Goal: Task Accomplishment & Management: Use online tool/utility

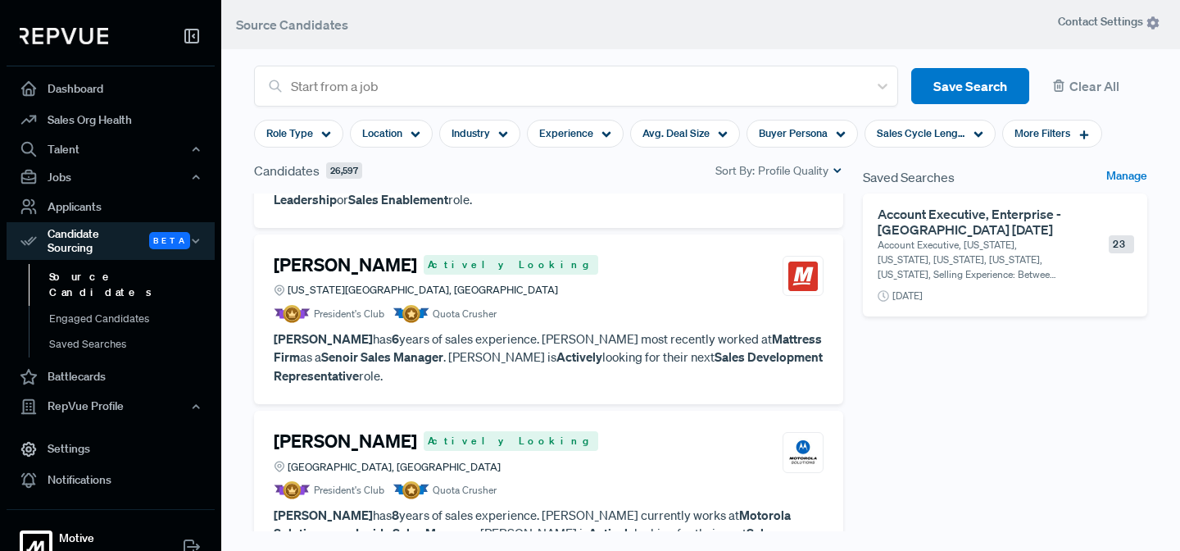
scroll to position [118, 0]
click at [322, 133] on use at bounding box center [326, 135] width 9 height 6
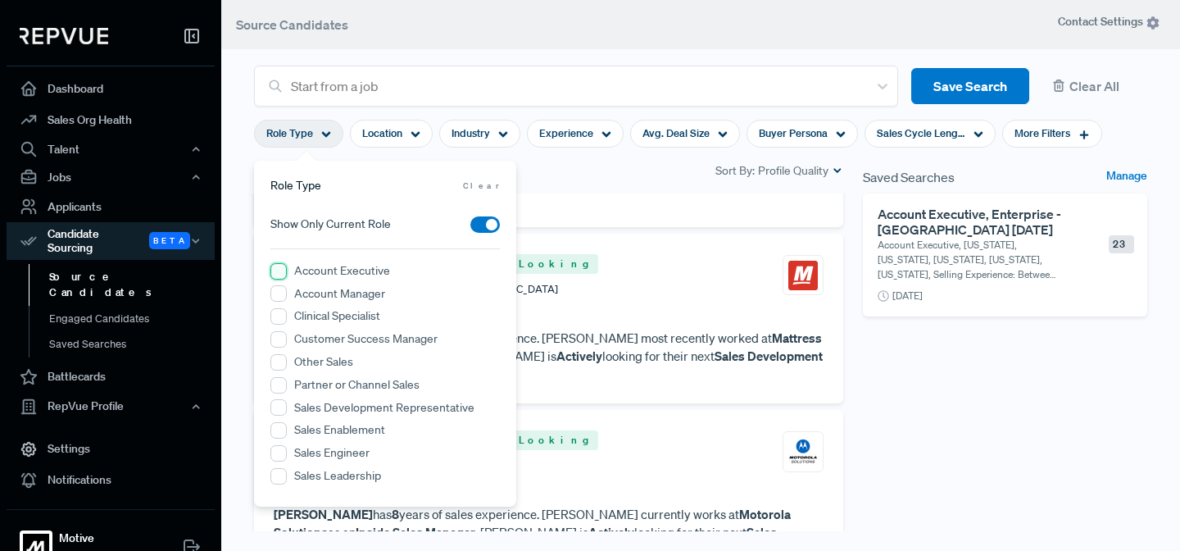
click at [277, 270] on Executive "Account Executive" at bounding box center [278, 271] width 16 height 16
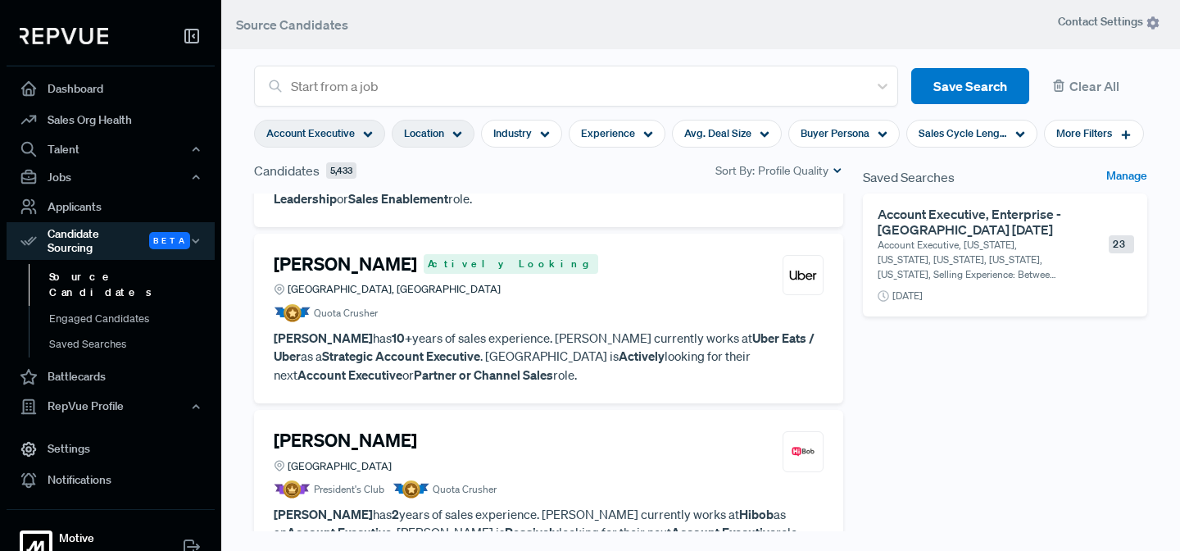
click at [456, 135] on use at bounding box center [457, 135] width 9 height 6
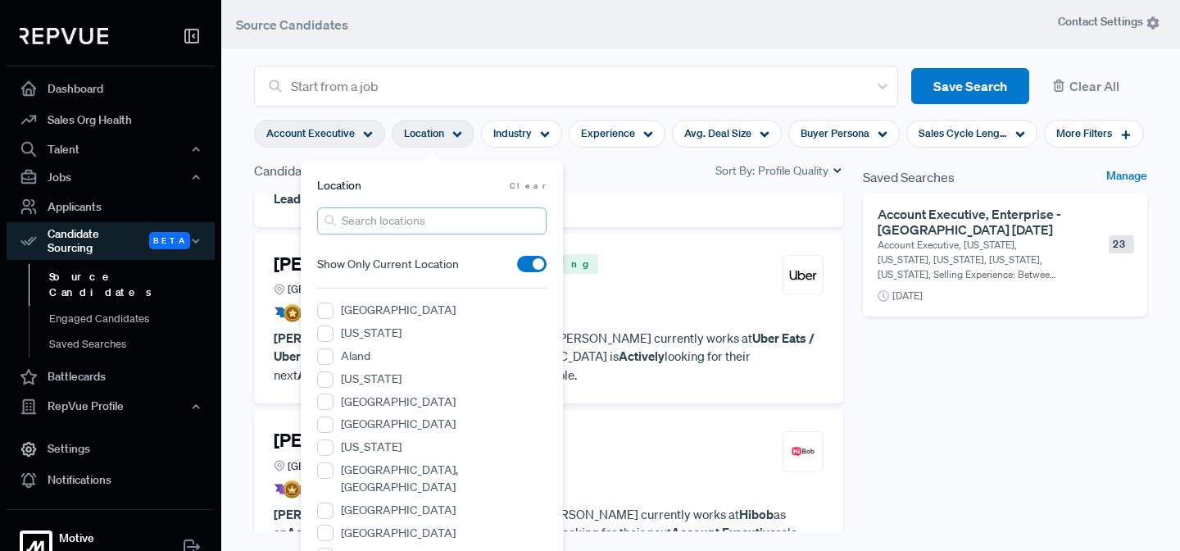
click at [384, 218] on input "search" at bounding box center [431, 220] width 229 height 27
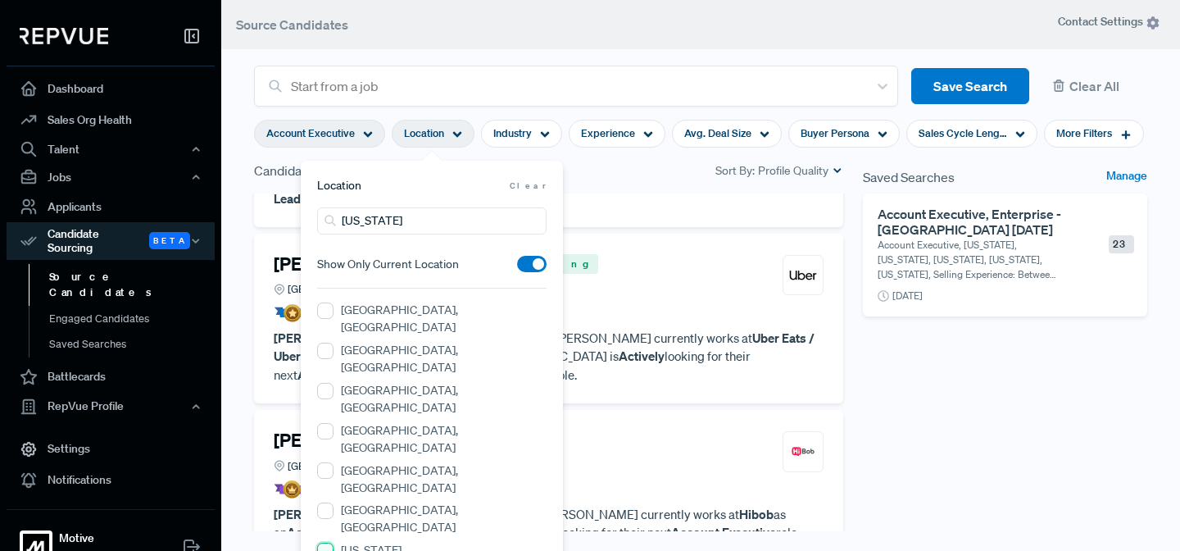
click at [327, 543] on input "[US_STATE]" at bounding box center [325, 551] width 16 height 16
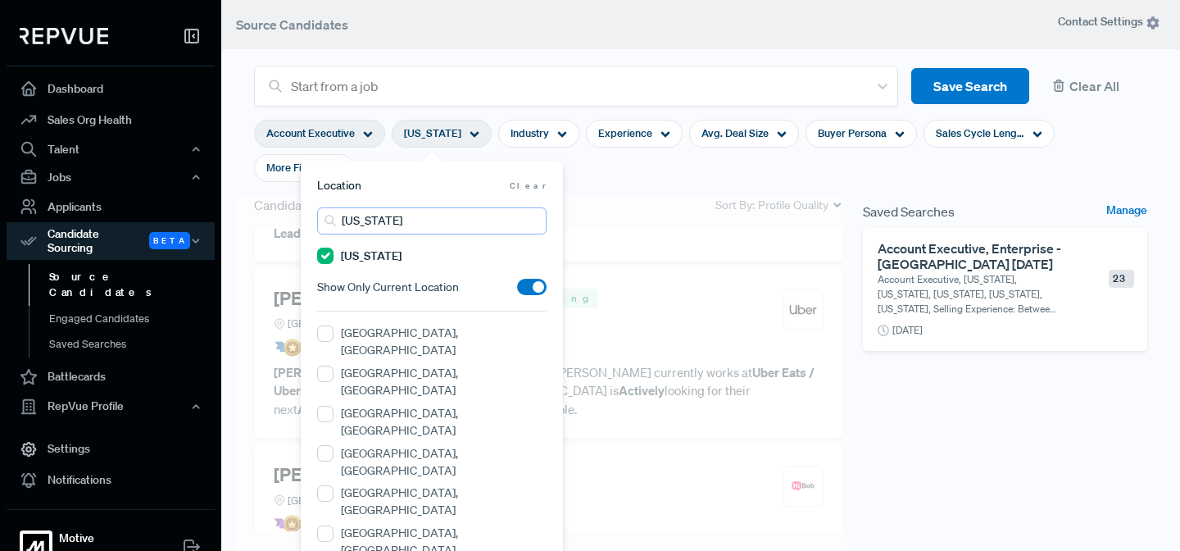
scroll to position [136, 0]
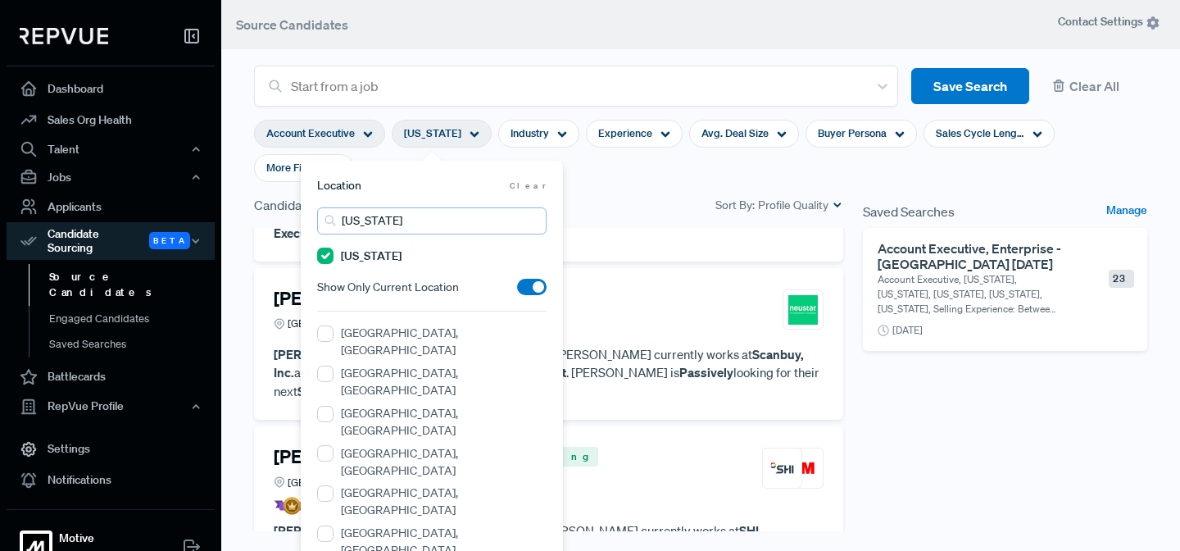
click at [384, 219] on input "[US_STATE]" at bounding box center [431, 220] width 229 height 27
type input "o"
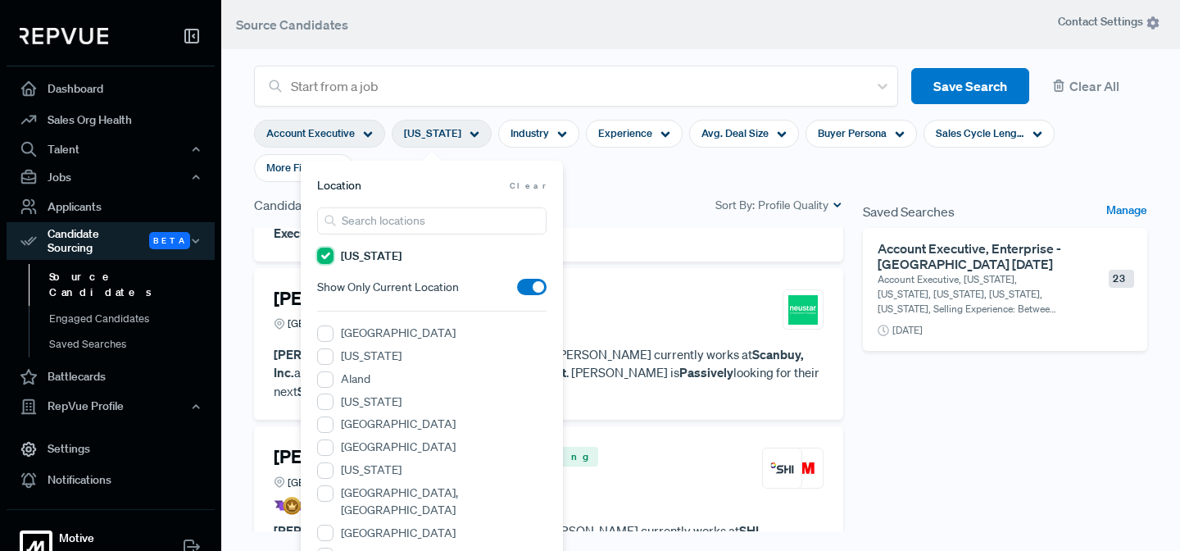
click at [328, 259] on input "[US_STATE]" at bounding box center [325, 256] width 16 height 16
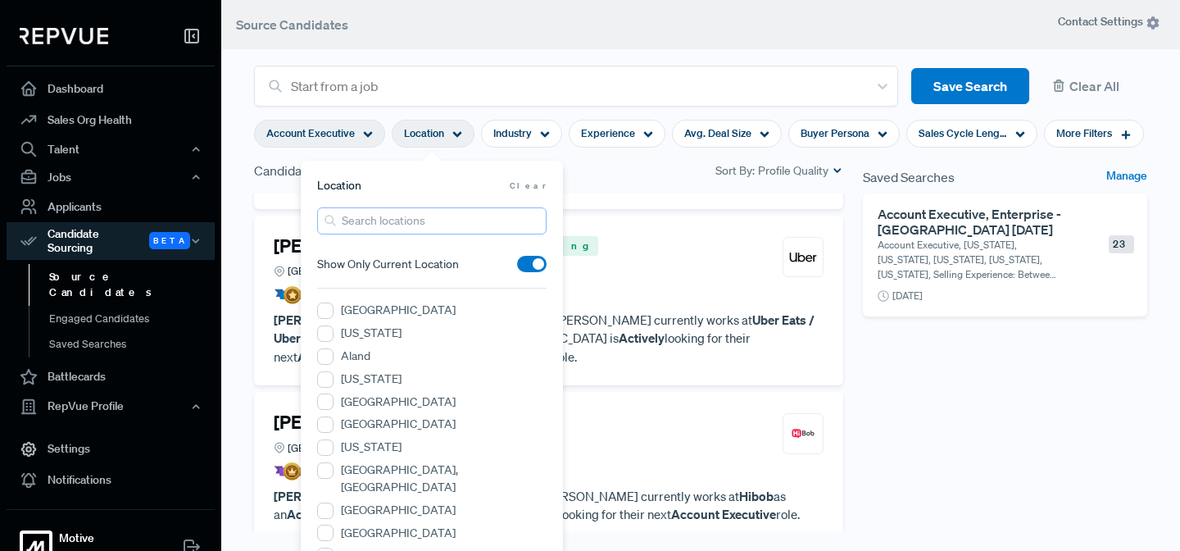
click at [374, 220] on input "search" at bounding box center [431, 220] width 229 height 27
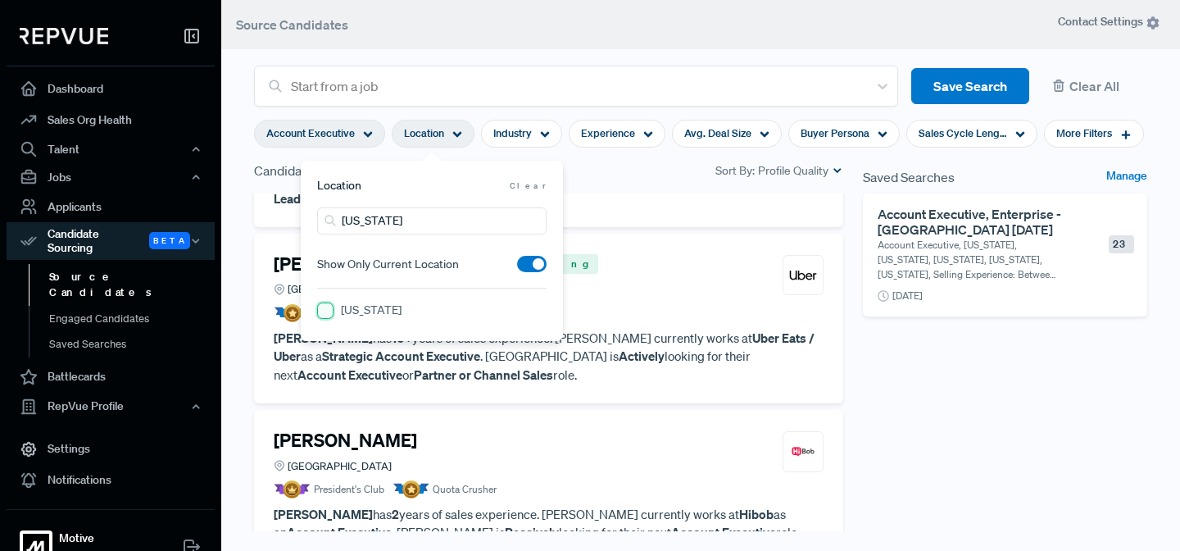
click at [325, 312] on input "[US_STATE]" at bounding box center [325, 310] width 16 height 16
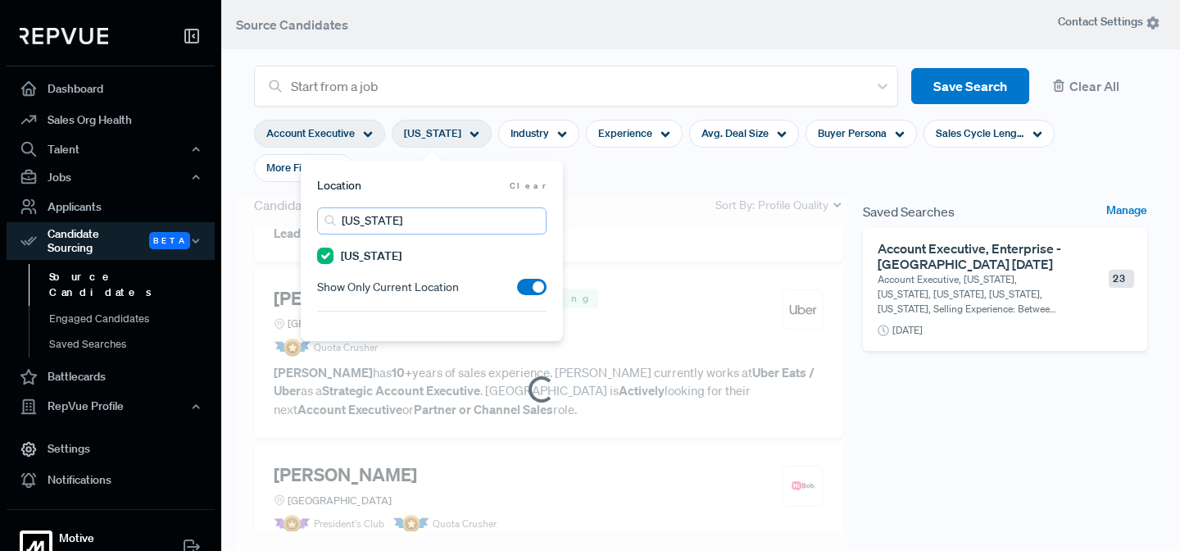
drag, startPoint x: 411, startPoint y: 226, endPoint x: 327, endPoint y: 206, distance: 86.9
click at [327, 206] on section "Location Clear [US_STATE] [US_STATE] Show Only Current Location" at bounding box center [431, 244] width 229 height 134
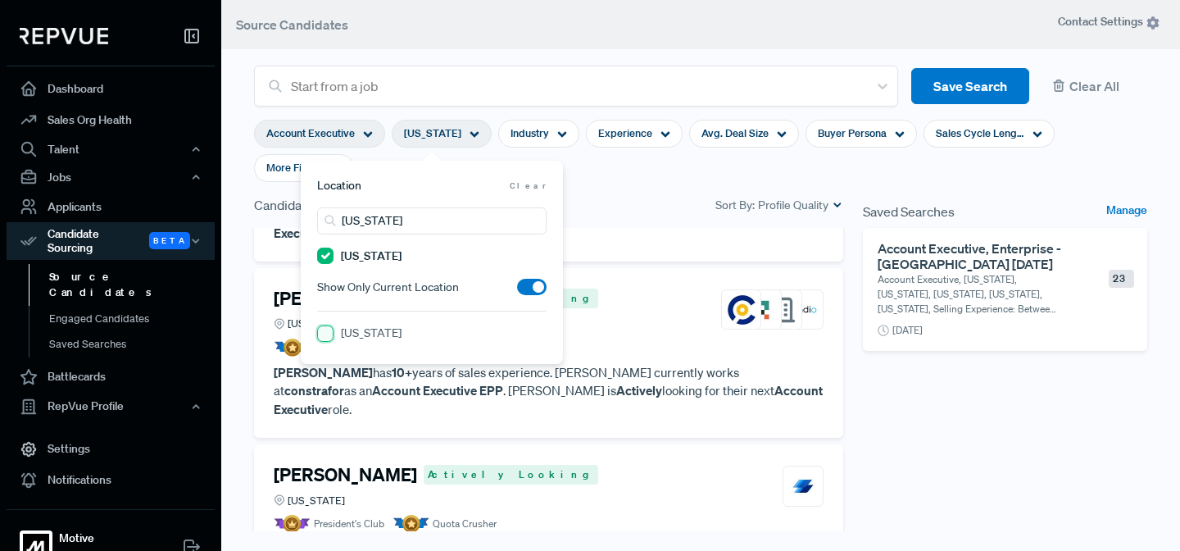
click at [329, 337] on input "[US_STATE]" at bounding box center [325, 333] width 16 height 16
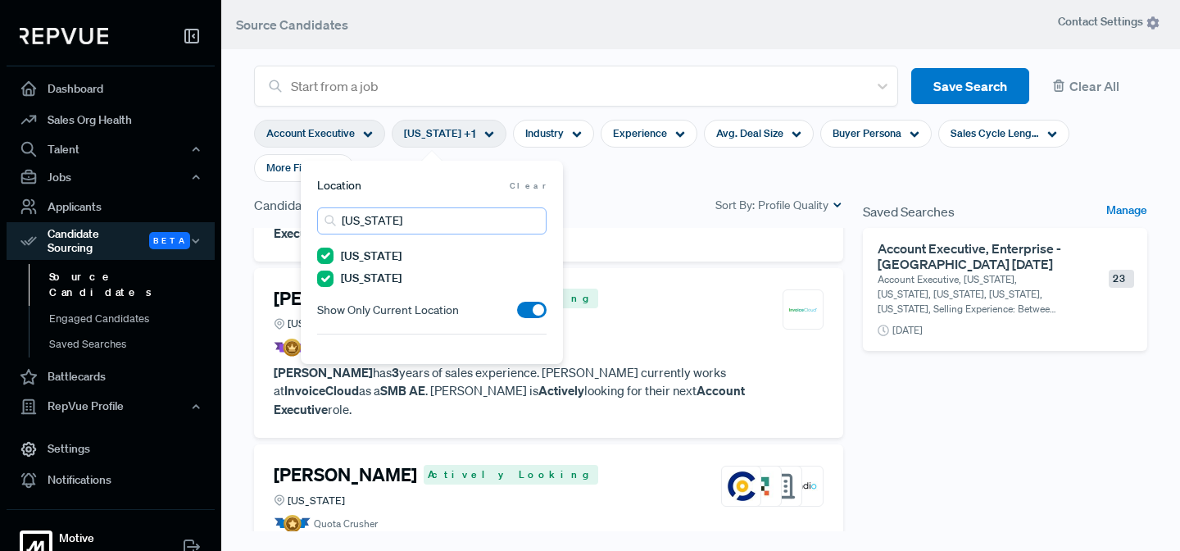
drag, startPoint x: 398, startPoint y: 216, endPoint x: 306, endPoint y: 211, distance: 92.7
click at [306, 211] on div "Location Clear [US_STATE] [US_STATE] [US_STATE] Show Only Current Location" at bounding box center [432, 262] width 262 height 203
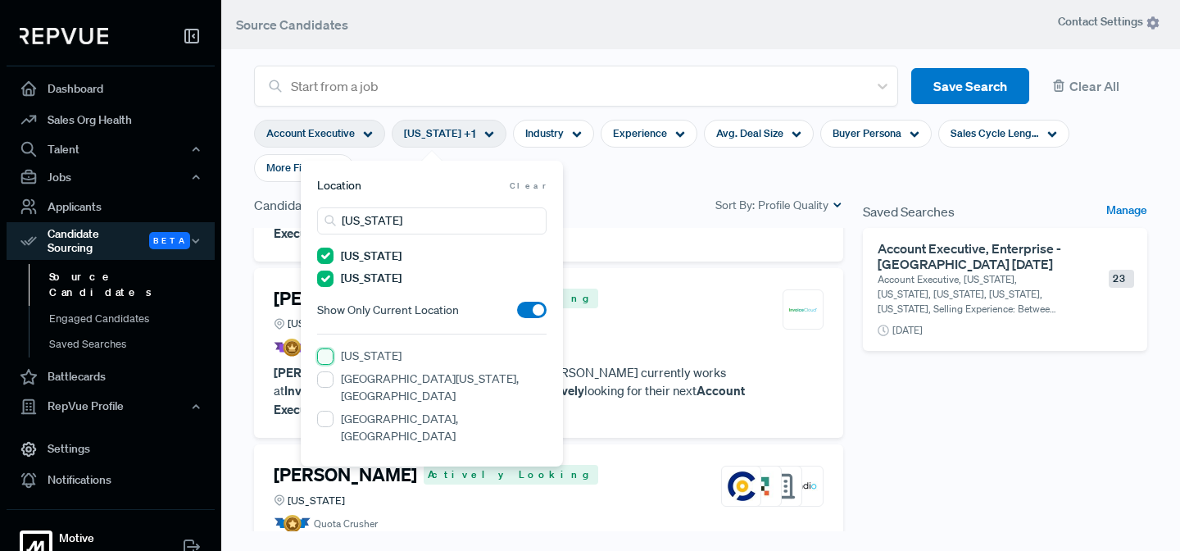
click at [327, 361] on input "[US_STATE]" at bounding box center [325, 356] width 16 height 16
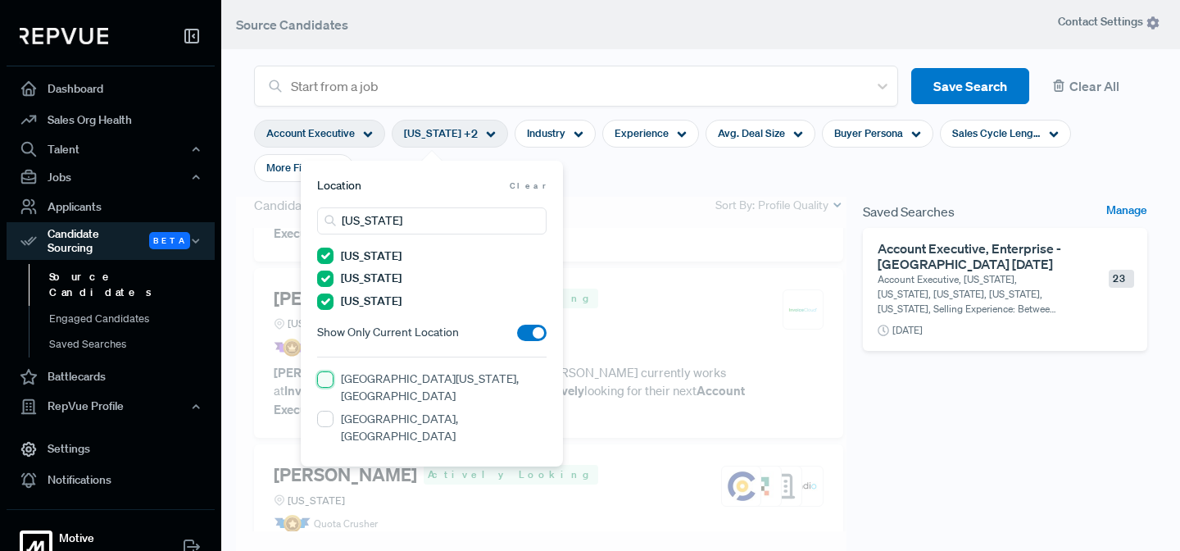
click at [327, 380] on CO "[GEOGRAPHIC_DATA][US_STATE], [GEOGRAPHIC_DATA]" at bounding box center [325, 379] width 16 height 16
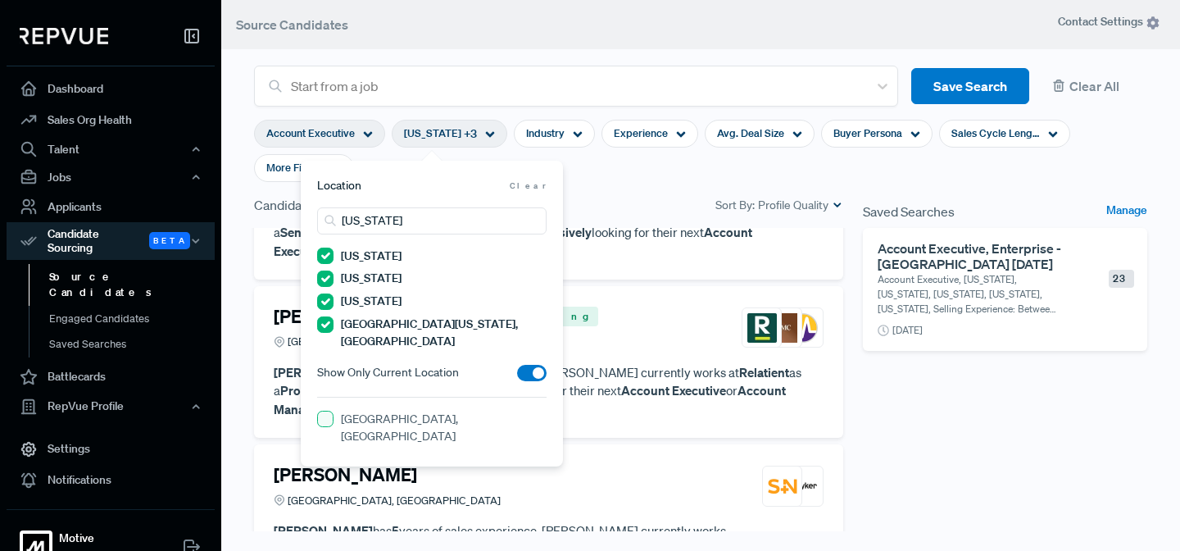
scroll to position [136, 0]
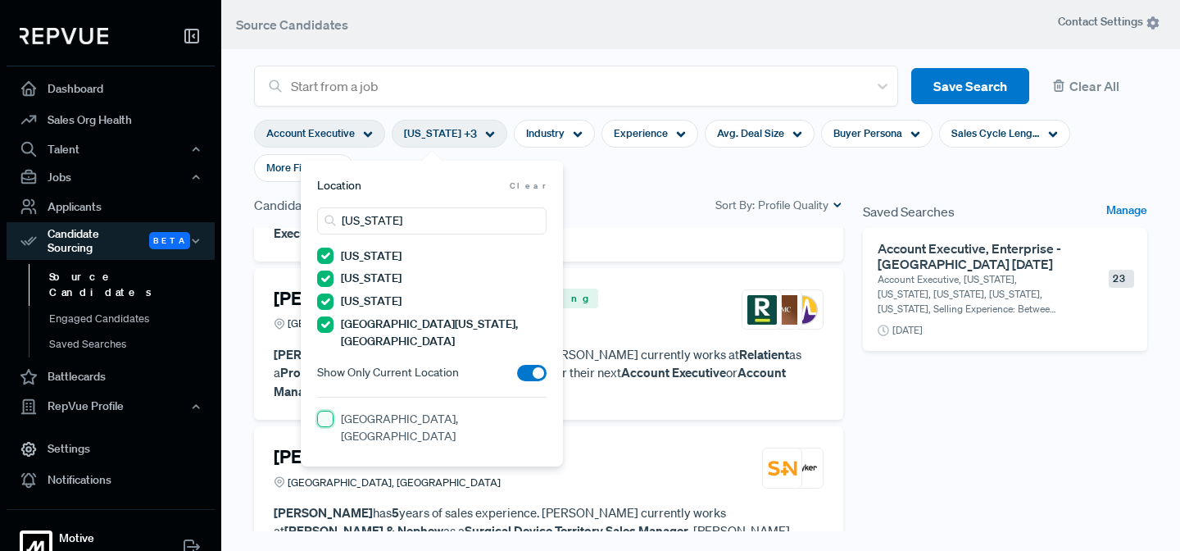
click at [327, 411] on CO "[GEOGRAPHIC_DATA], [GEOGRAPHIC_DATA]" at bounding box center [325, 419] width 16 height 16
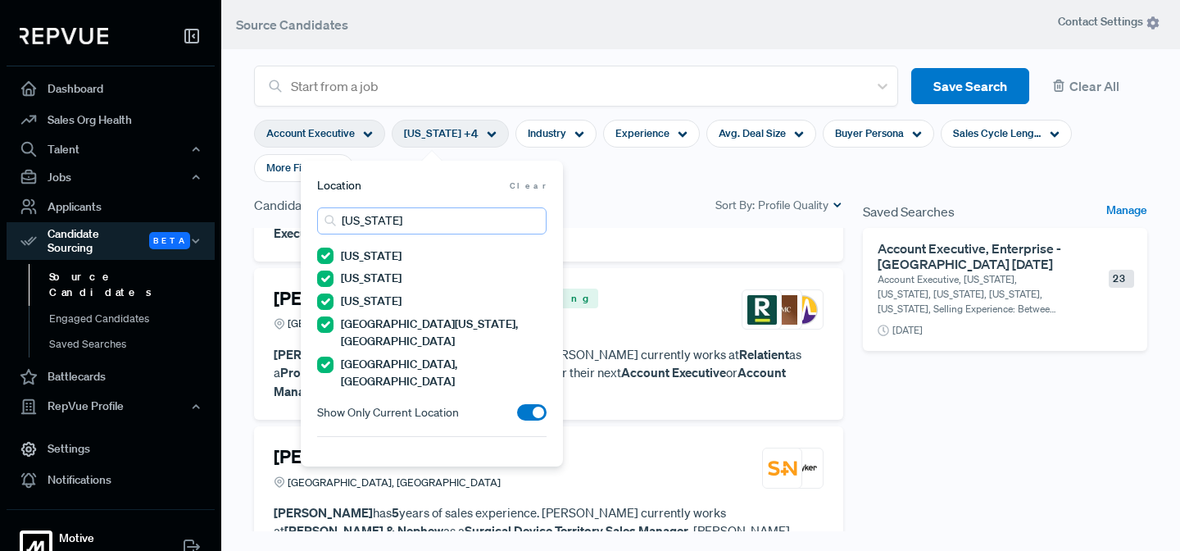
drag, startPoint x: 402, startPoint y: 221, endPoint x: 297, endPoint y: 218, distance: 105.0
click at [297, 218] on body "Dashboard Sales Org Health Talent Talent Data Talent Profiles Talent Competitor…" at bounding box center [590, 275] width 1180 height 551
type input "c"
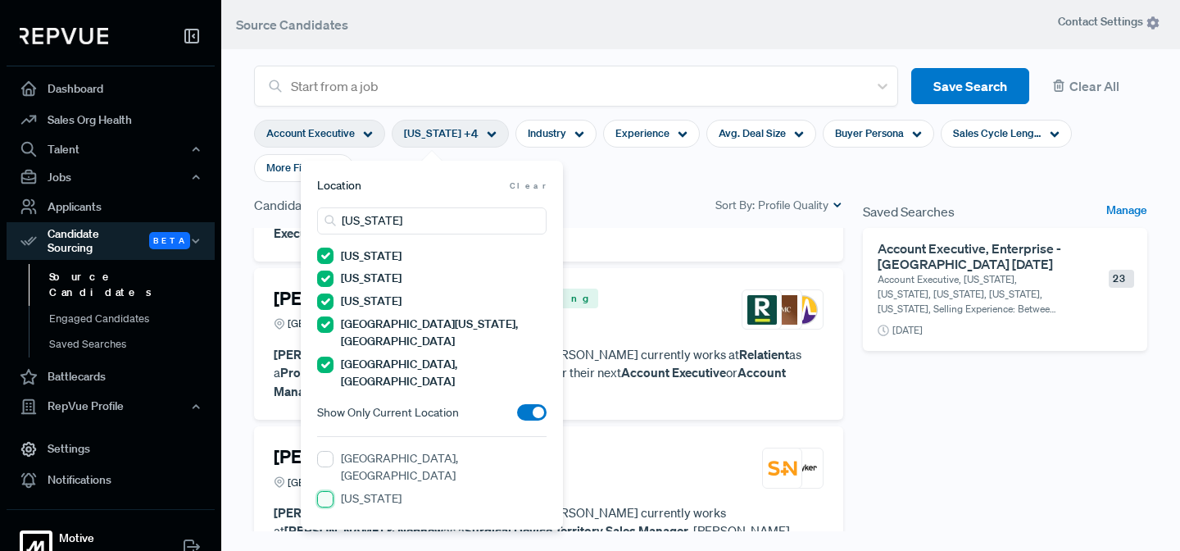
click at [329, 491] on input "[US_STATE]" at bounding box center [325, 499] width 16 height 16
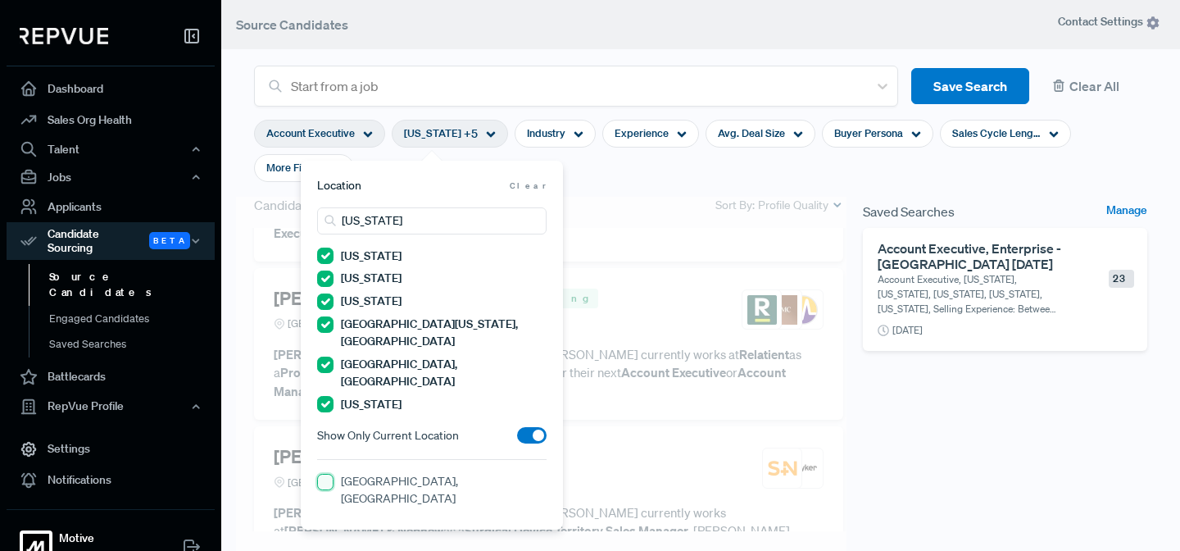
click at [325, 474] on NE "[GEOGRAPHIC_DATA], [GEOGRAPHIC_DATA]" at bounding box center [325, 482] width 16 height 16
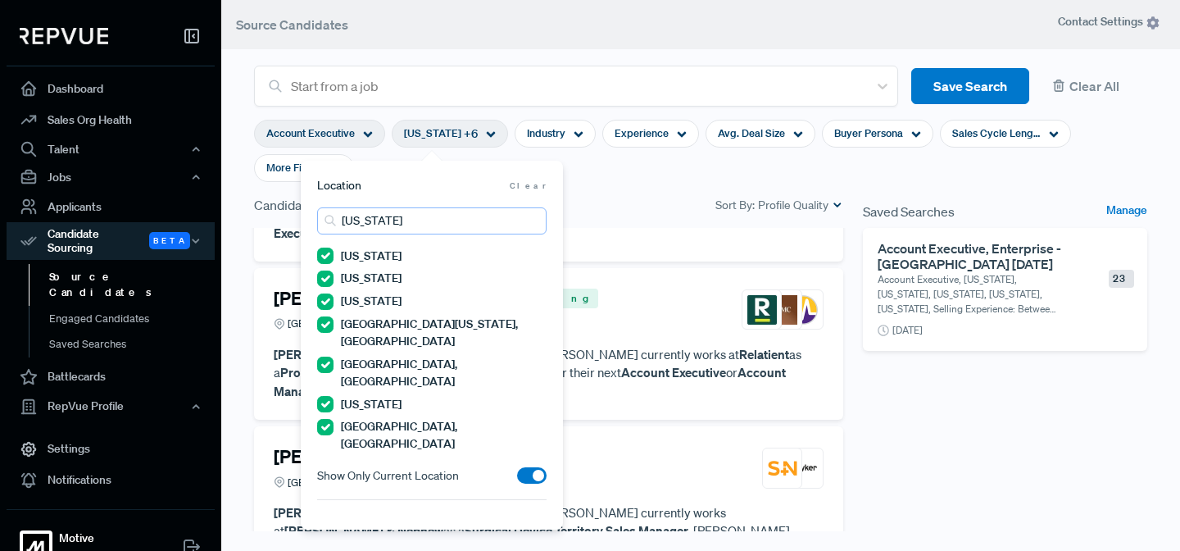
drag, startPoint x: 407, startPoint y: 222, endPoint x: 314, endPoint y: 212, distance: 93.9
click at [314, 212] on div "Location Clear [US_STATE] [US_STATE] [US_STATE] [US_STATE] [GEOGRAPHIC_DATA][US…" at bounding box center [432, 345] width 262 height 369
click at [331, 514] on Dakota "[US_STATE]" at bounding box center [325, 522] width 16 height 16
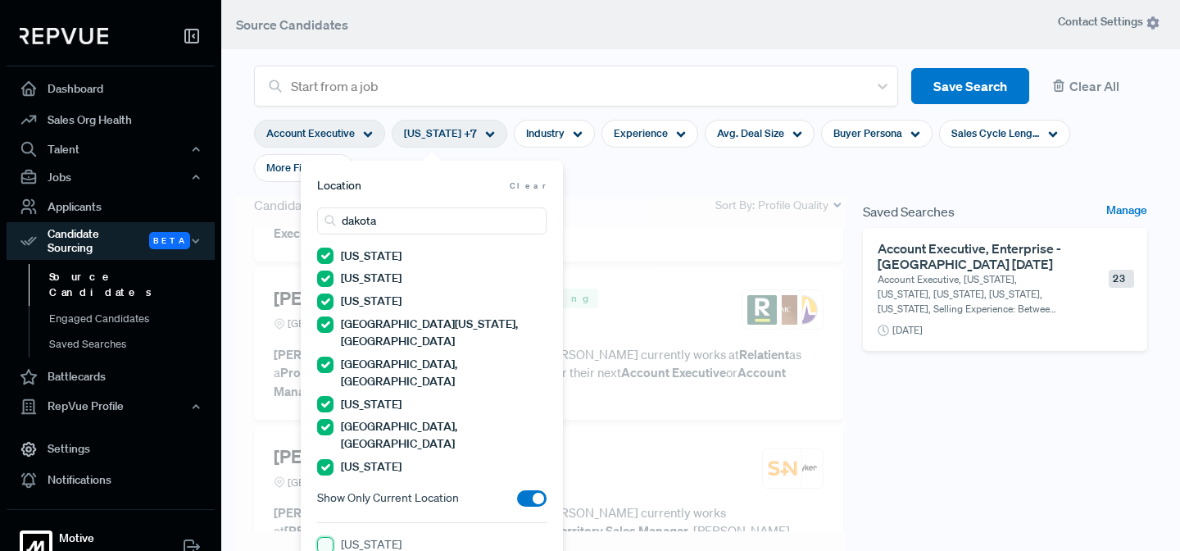
click at [324, 537] on Dakota "[US_STATE]" at bounding box center [325, 545] width 16 height 16
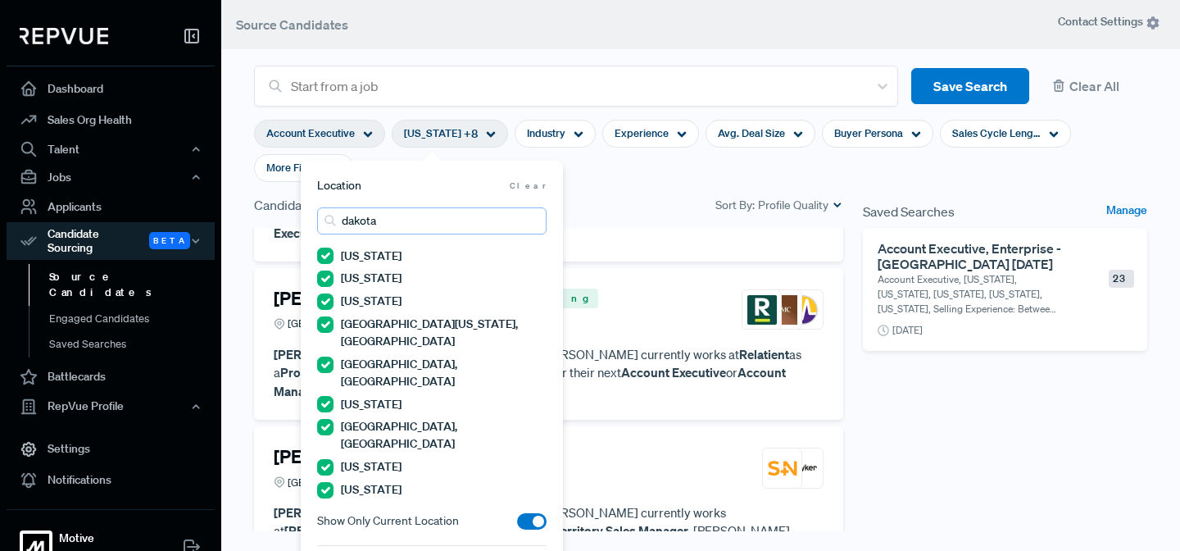
click at [420, 222] on input "dakota" at bounding box center [431, 220] width 229 height 27
type input "d"
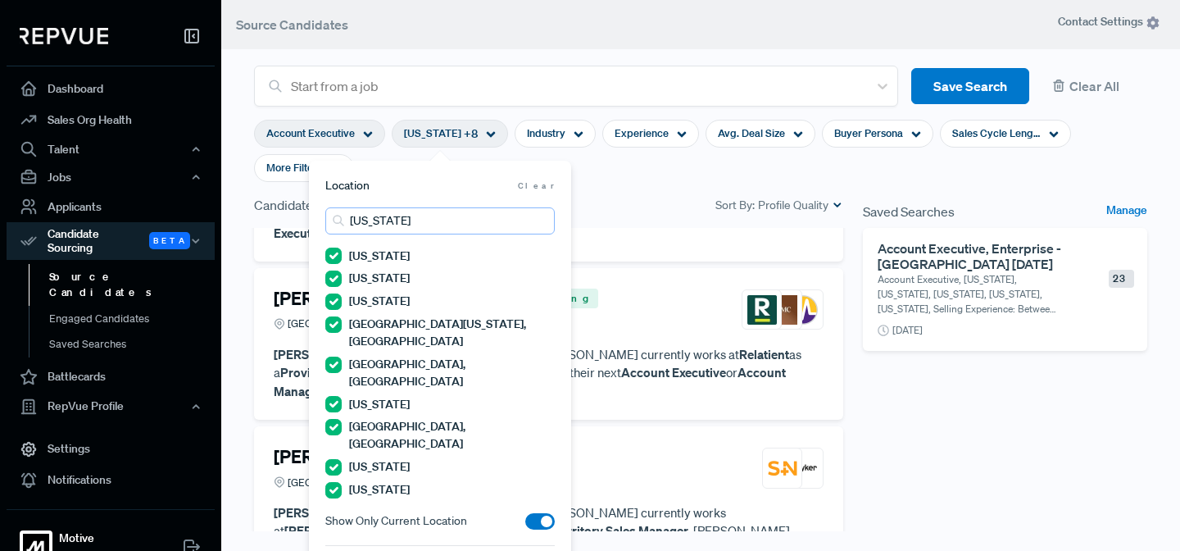
scroll to position [18, 0]
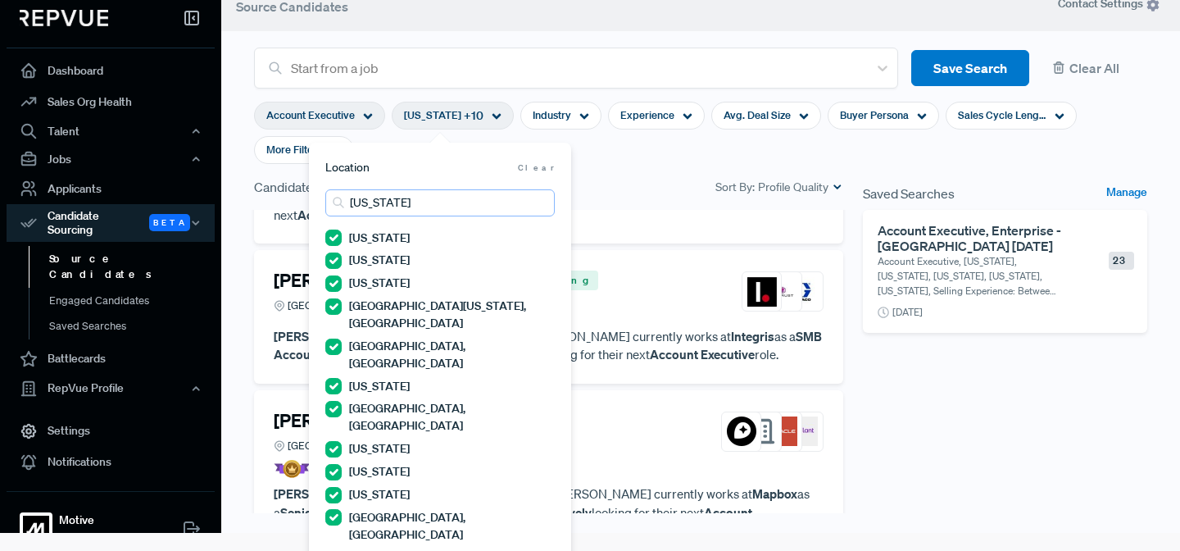
click at [429, 203] on input "[US_STATE]" at bounding box center [439, 202] width 229 height 27
type input "m"
type input "[US_STATE]"
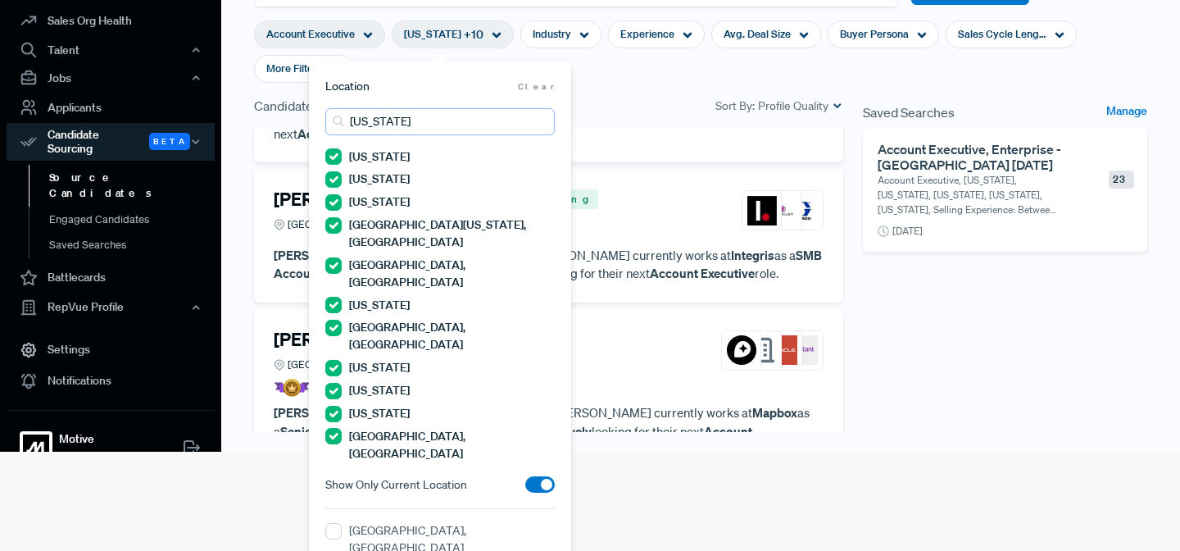
scroll to position [109, 0]
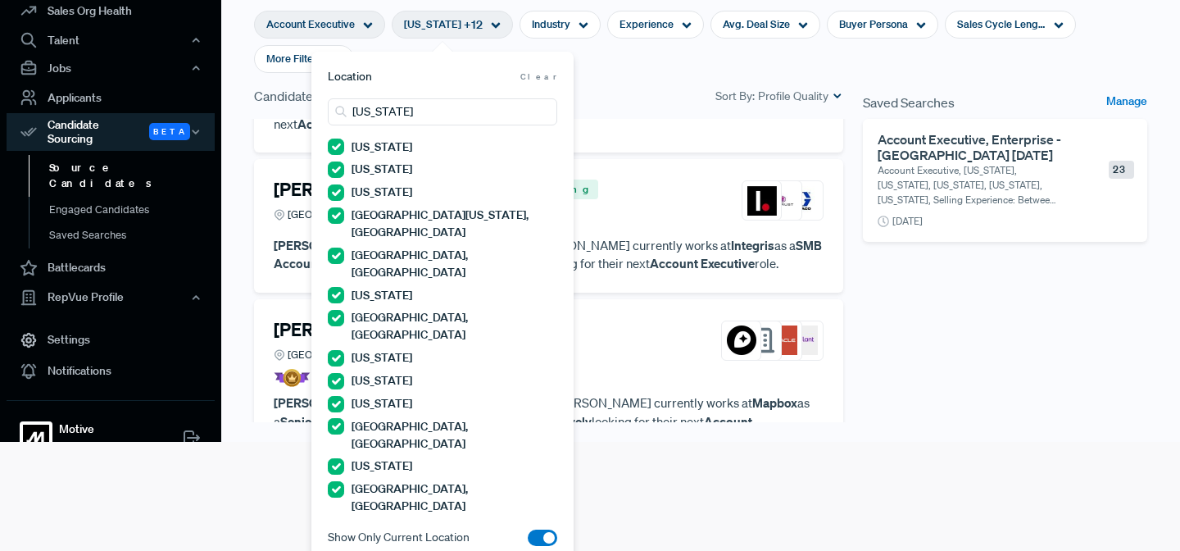
click at [635, 88] on div "Candidates 235 Sort By: Profile Quality" at bounding box center [548, 96] width 589 height 20
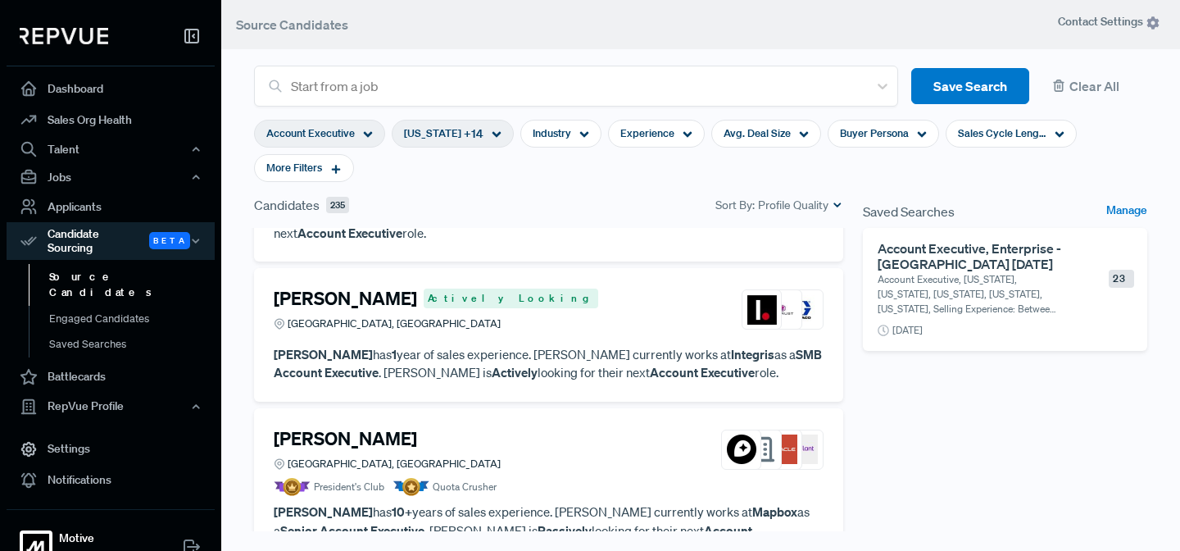
scroll to position [0, 0]
click at [580, 133] on use at bounding box center [584, 135] width 9 height 6
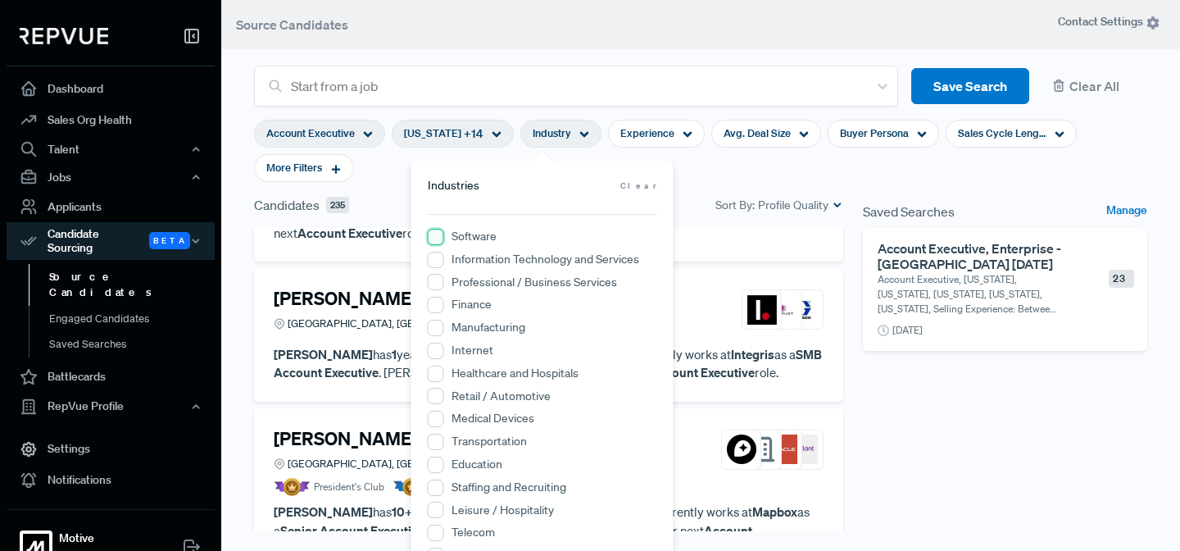
click at [439, 234] on input "Software" at bounding box center [436, 237] width 16 height 16
click at [659, 133] on div "Experience" at bounding box center [659, 134] width 97 height 28
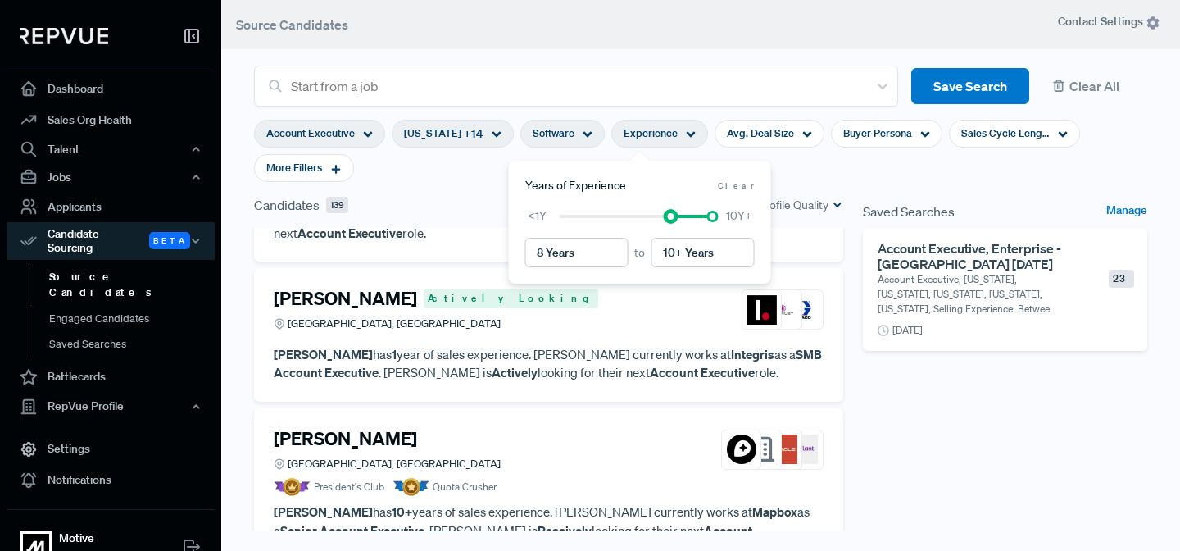
type input "9 Years"
drag, startPoint x: 561, startPoint y: 219, endPoint x: 685, endPoint y: 213, distance: 124.7
click at [685, 213] on div at bounding box center [684, 216] width 11 height 11
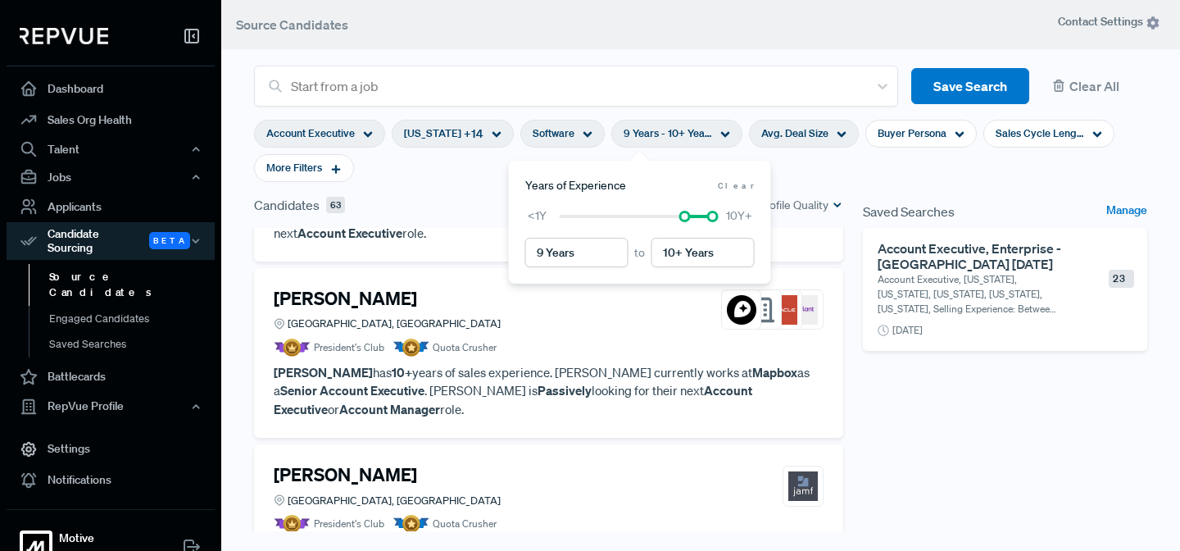
click at [813, 137] on div "Avg. Deal Size" at bounding box center [804, 134] width 110 height 28
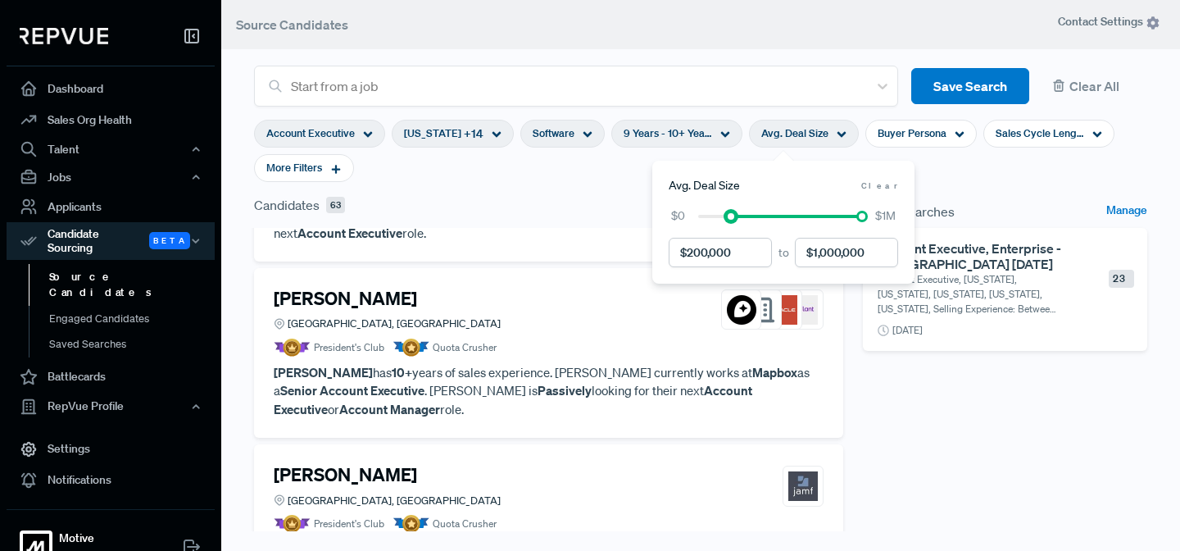
drag, startPoint x: 699, startPoint y: 216, endPoint x: 732, endPoint y: 215, distance: 32.8
click at [732, 215] on div at bounding box center [730, 216] width 11 height 11
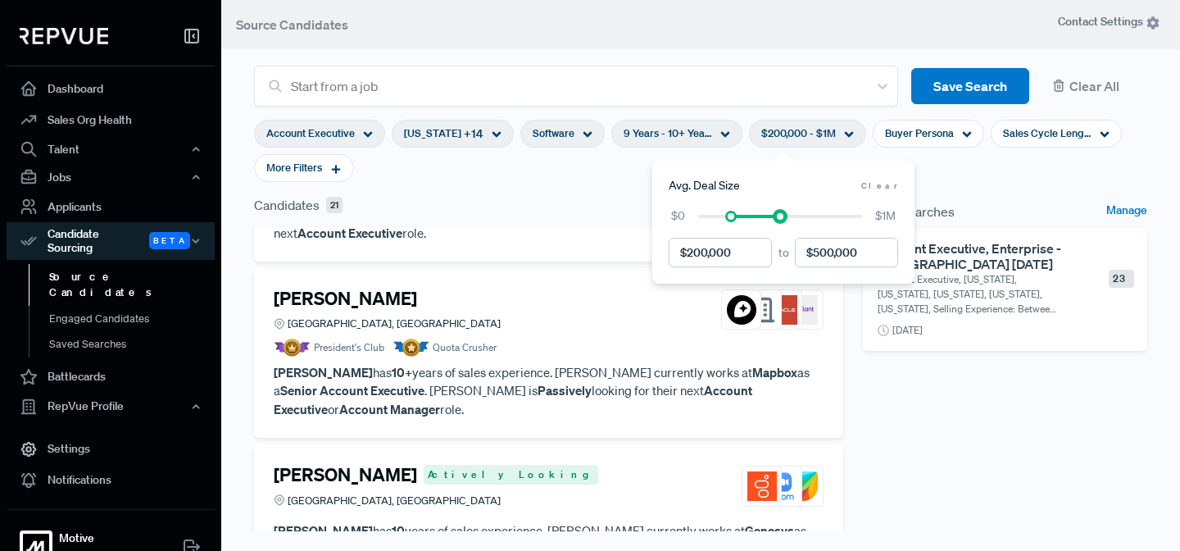
drag, startPoint x: 864, startPoint y: 218, endPoint x: 782, endPoint y: 220, distance: 82.0
click at [782, 220] on div at bounding box center [779, 216] width 11 height 11
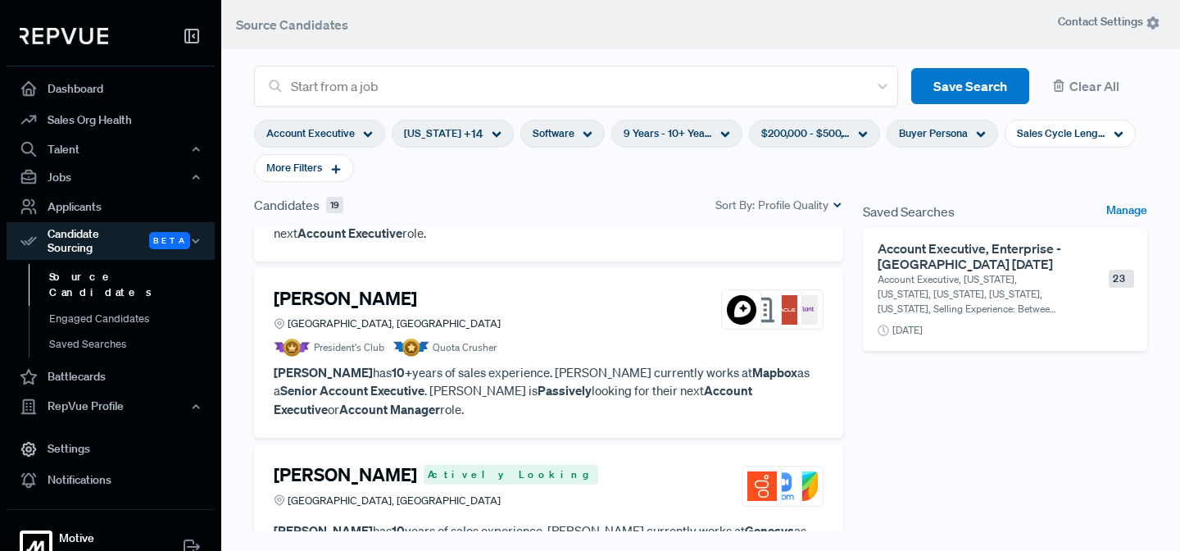
click at [976, 130] on icon at bounding box center [981, 134] width 10 height 10
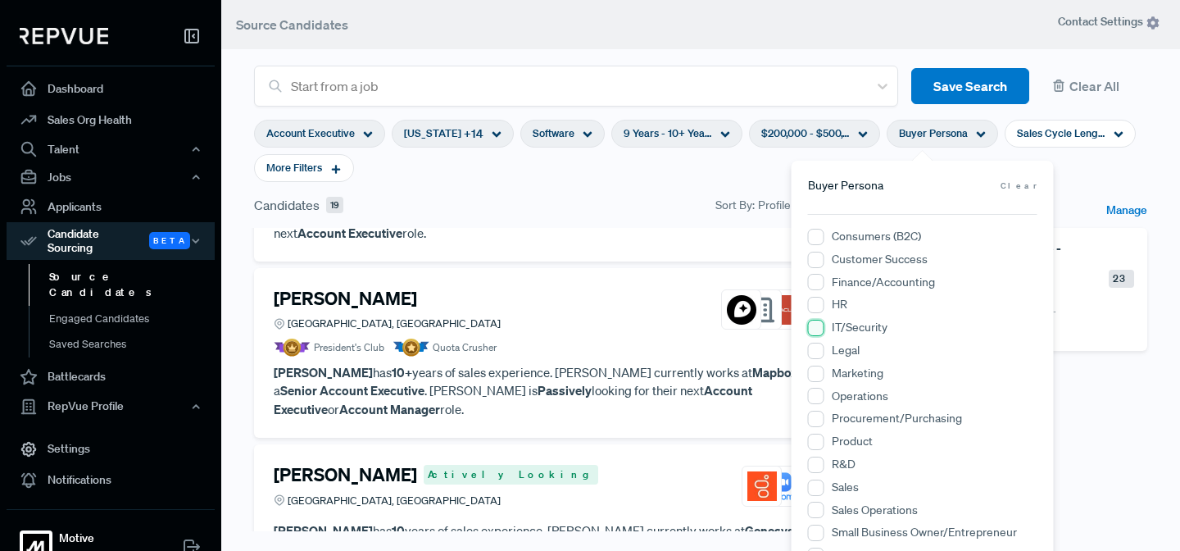
click at [820, 331] on input "IT/Security" at bounding box center [816, 328] width 16 height 16
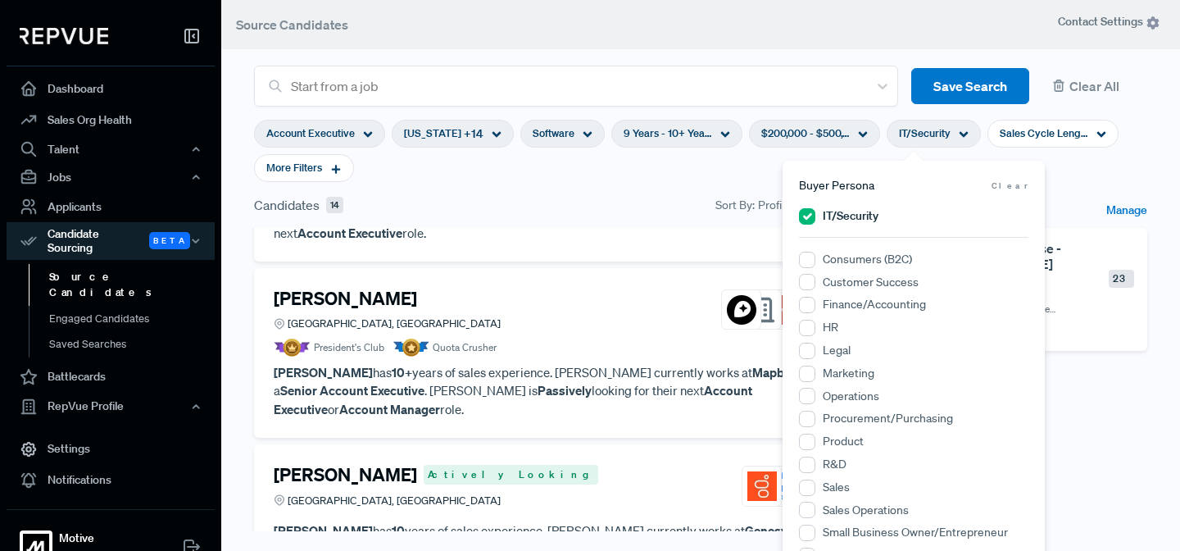
scroll to position [58, 0]
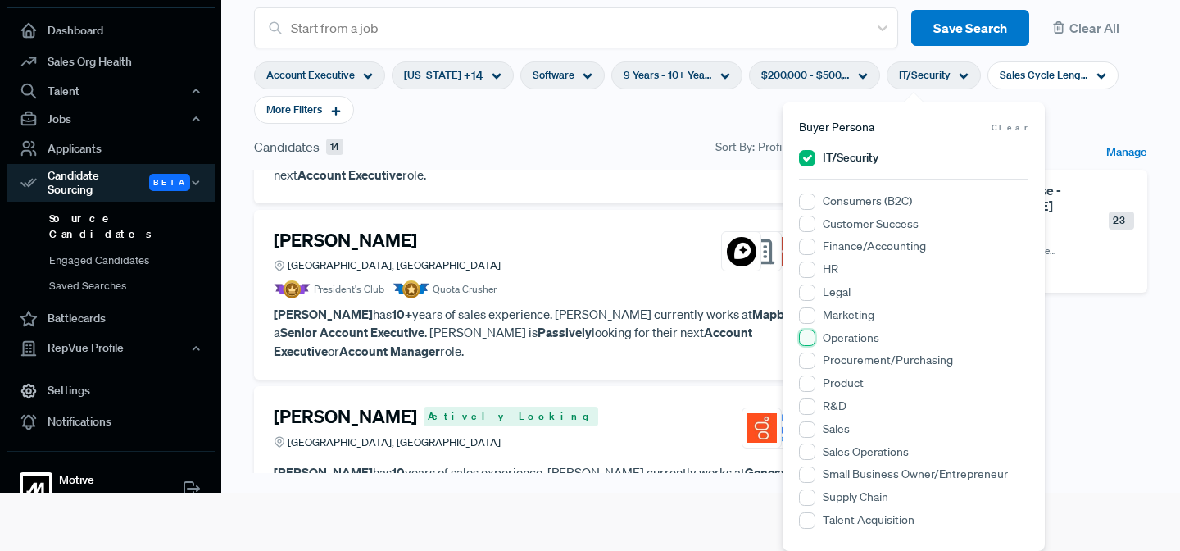
click at [807, 337] on input "Operations" at bounding box center [807, 337] width 16 height 16
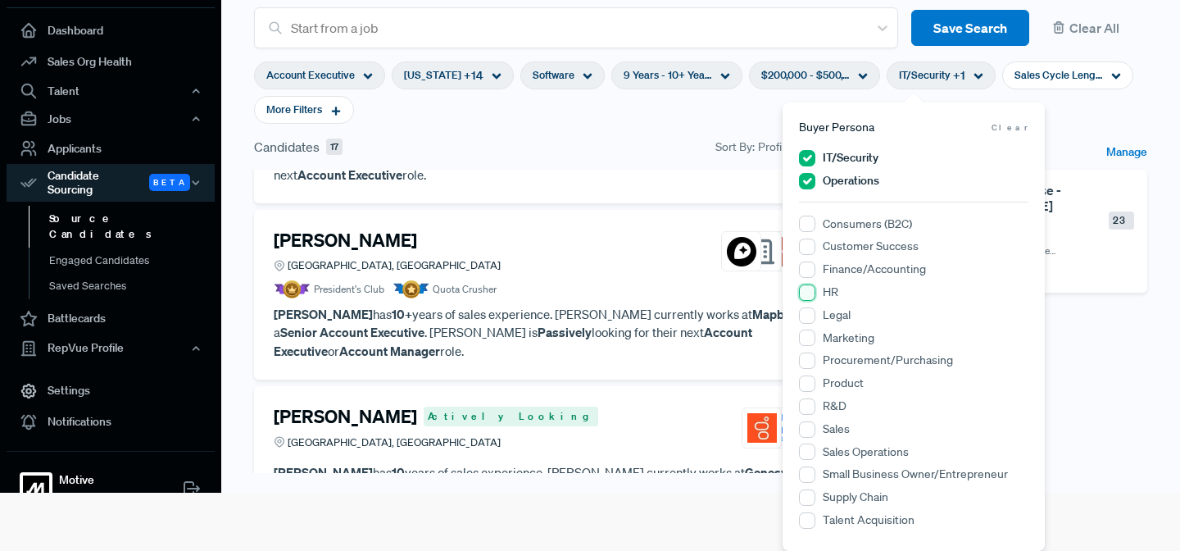
click at [811, 292] on input "HR" at bounding box center [807, 292] width 16 height 16
click at [813, 475] on Owner\/Entrepreneur "Small Business Owner/Entrepreneur" at bounding box center [807, 474] width 16 height 16
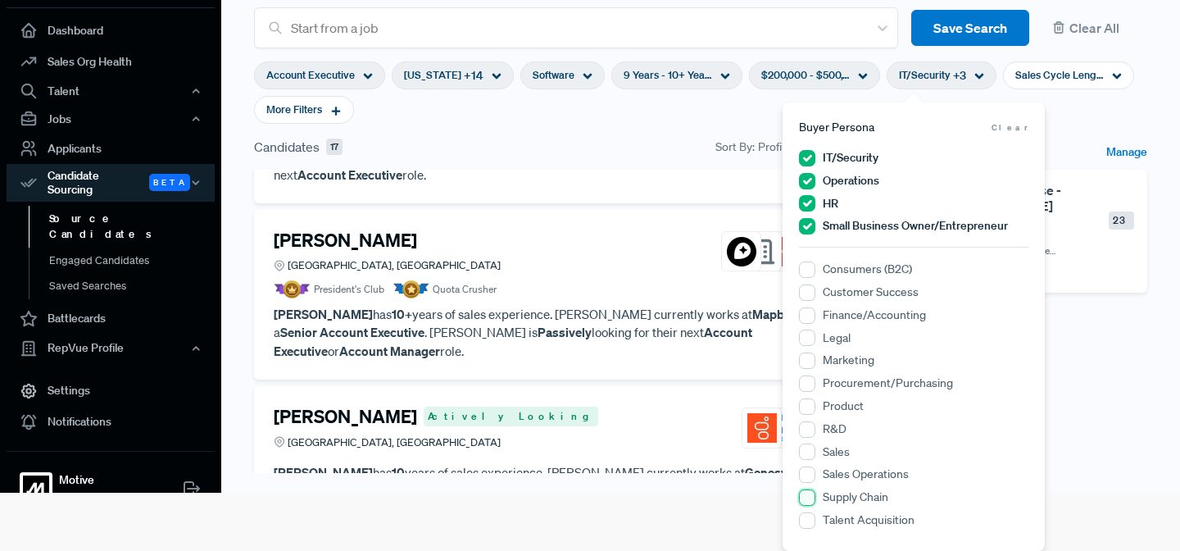
click at [811, 502] on Chain "Supply Chain" at bounding box center [807, 497] width 16 height 16
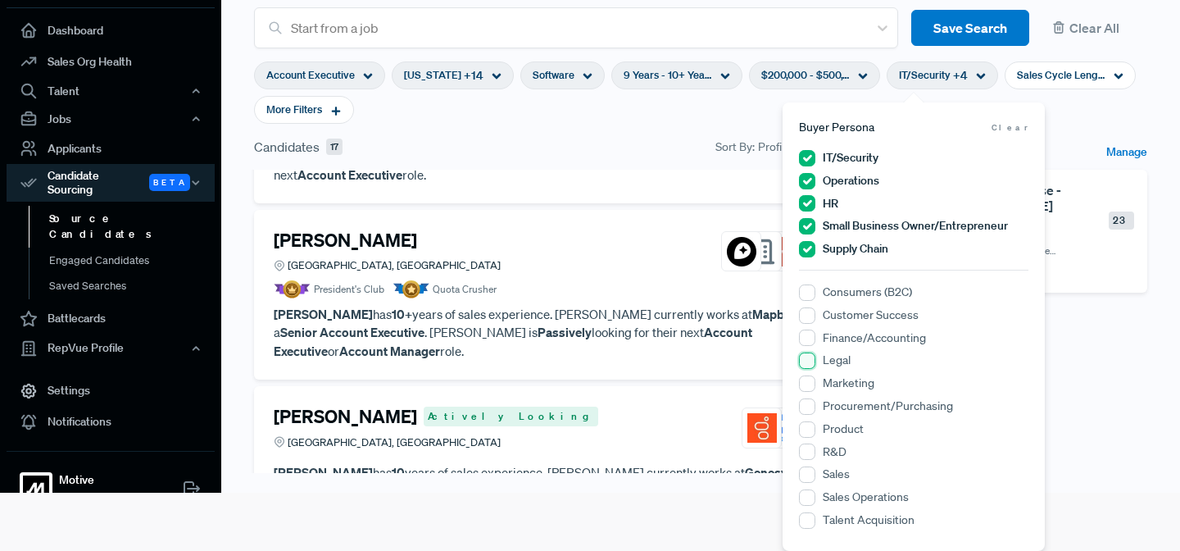
click at [806, 365] on input "Legal" at bounding box center [807, 360] width 16 height 16
click at [806, 274] on input "Legal" at bounding box center [807, 272] width 16 height 16
click at [669, 142] on div "Candidates 17 Sort By: Profile Quality" at bounding box center [548, 147] width 589 height 20
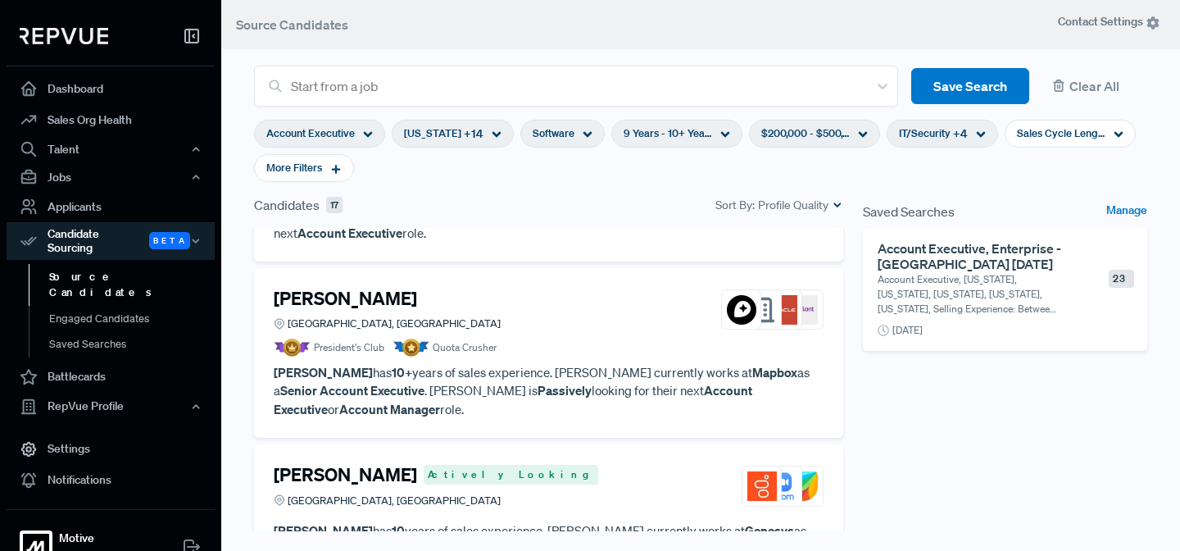
scroll to position [0, 0]
click at [1114, 135] on icon at bounding box center [1119, 134] width 10 height 10
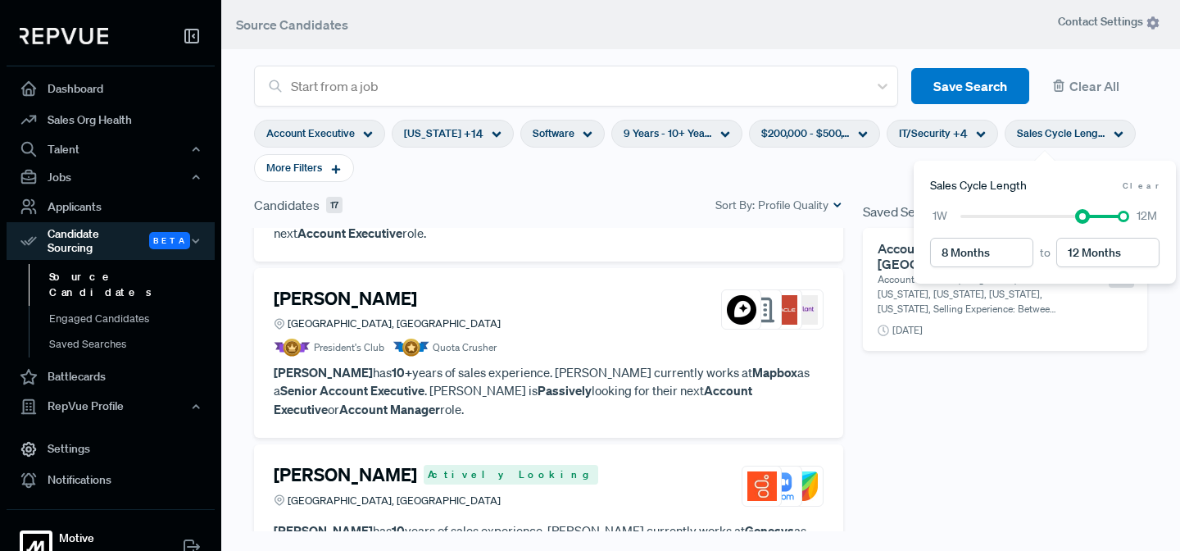
type input "7 Months"
drag, startPoint x: 956, startPoint y: 218, endPoint x: 1072, endPoint y: 213, distance: 115.7
click at [1077, 213] on div at bounding box center [1082, 216] width 11 height 11
click at [338, 166] on icon at bounding box center [335, 168] width 11 height 11
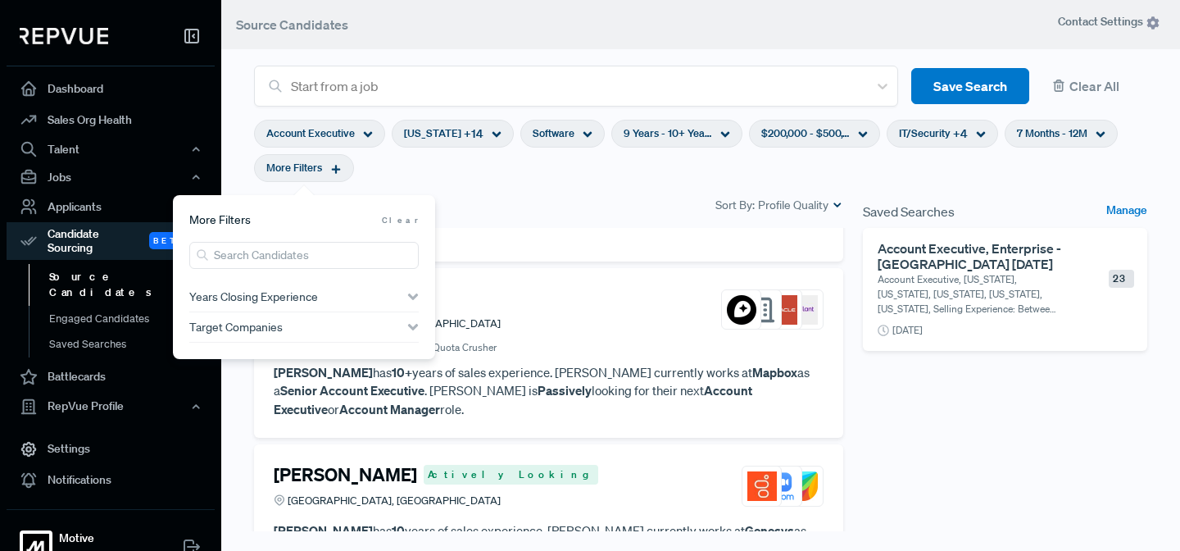
click at [414, 293] on icon "button" at bounding box center [412, 296] width 11 height 11
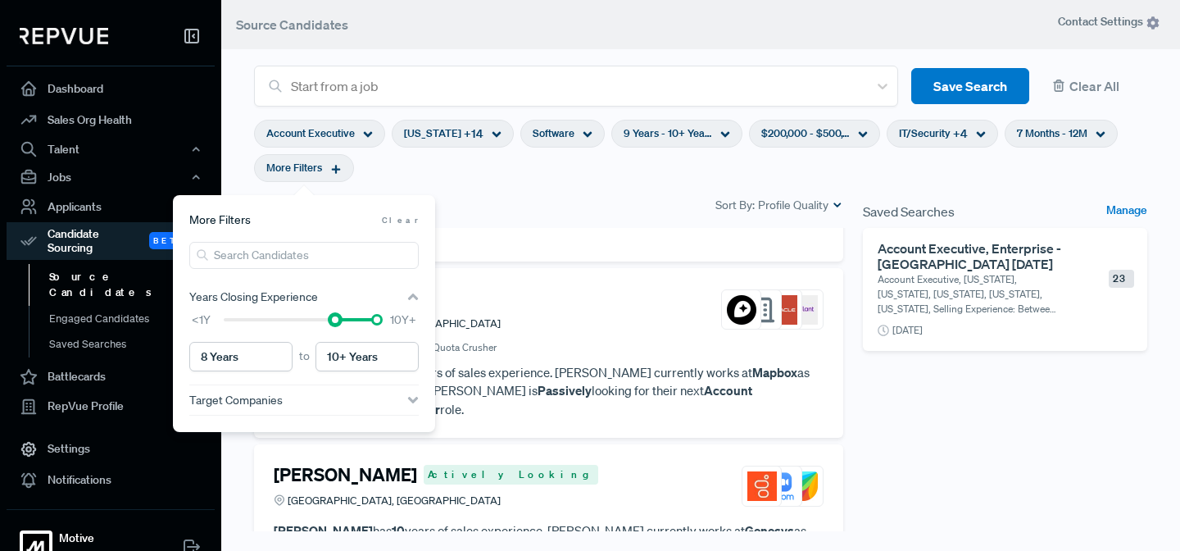
drag, startPoint x: 225, startPoint y: 319, endPoint x: 338, endPoint y: 326, distance: 114.2
click at [338, 326] on div "<1Y 10Y+" at bounding box center [303, 319] width 229 height 17
type input "9 Years"
drag, startPoint x: 337, startPoint y: 316, endPoint x: 348, endPoint y: 320, distance: 11.9
click at [348, 320] on div at bounding box center [348, 319] width 11 height 11
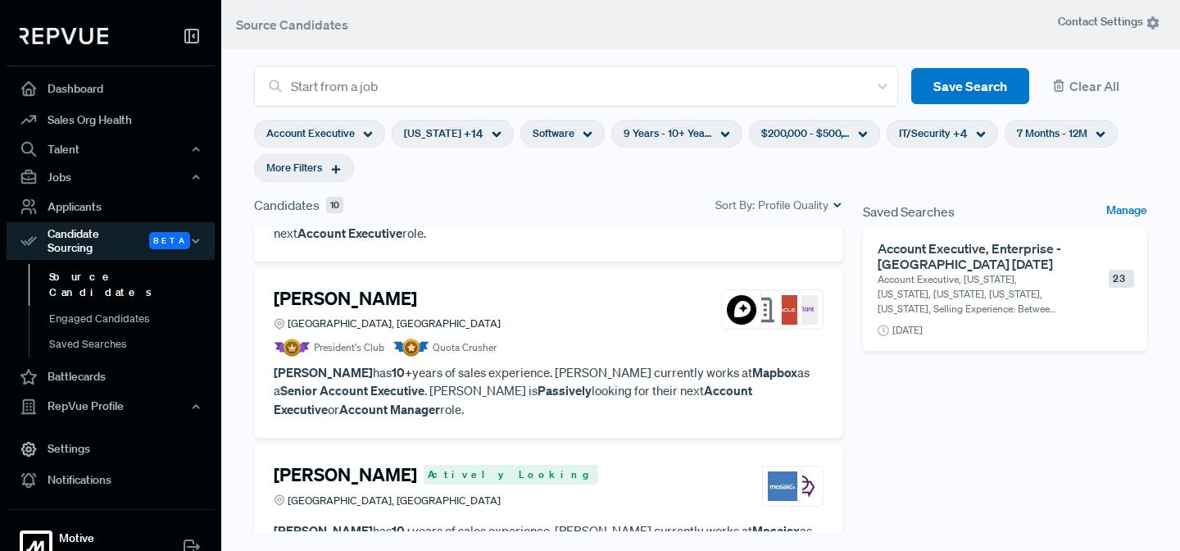
click at [587, 185] on section "Account Executive [US_STATE] + 14 Software 9 Years - 10+ Years $200,000 - $500,…" at bounding box center [700, 151] width 893 height 89
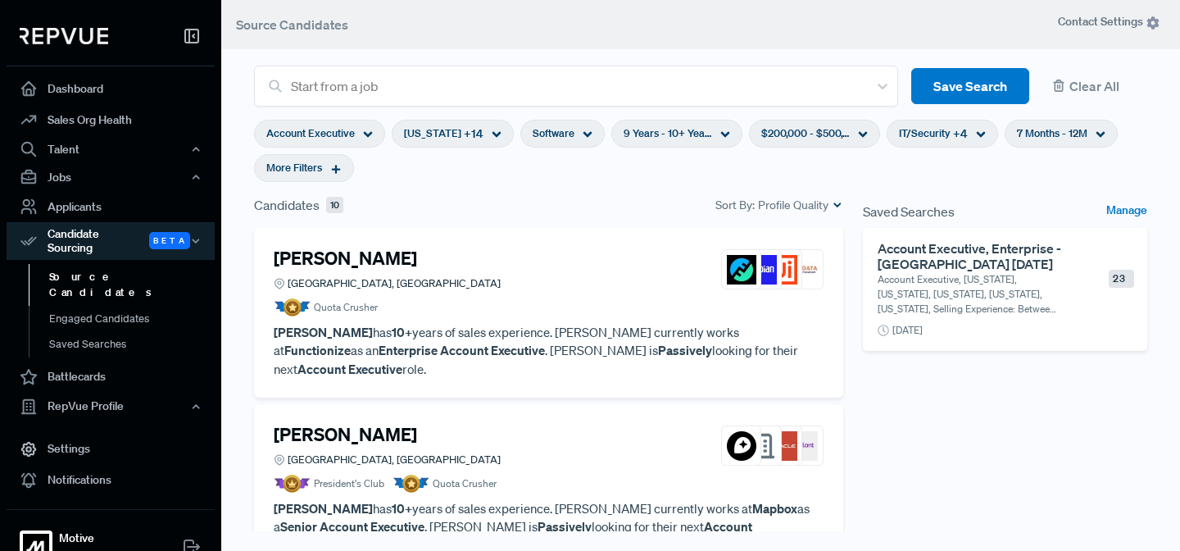
click at [534, 291] on article "[PERSON_NAME] Eden Prairie, [GEOGRAPHIC_DATA] Quota Crusher" at bounding box center [549, 282] width 550 height 69
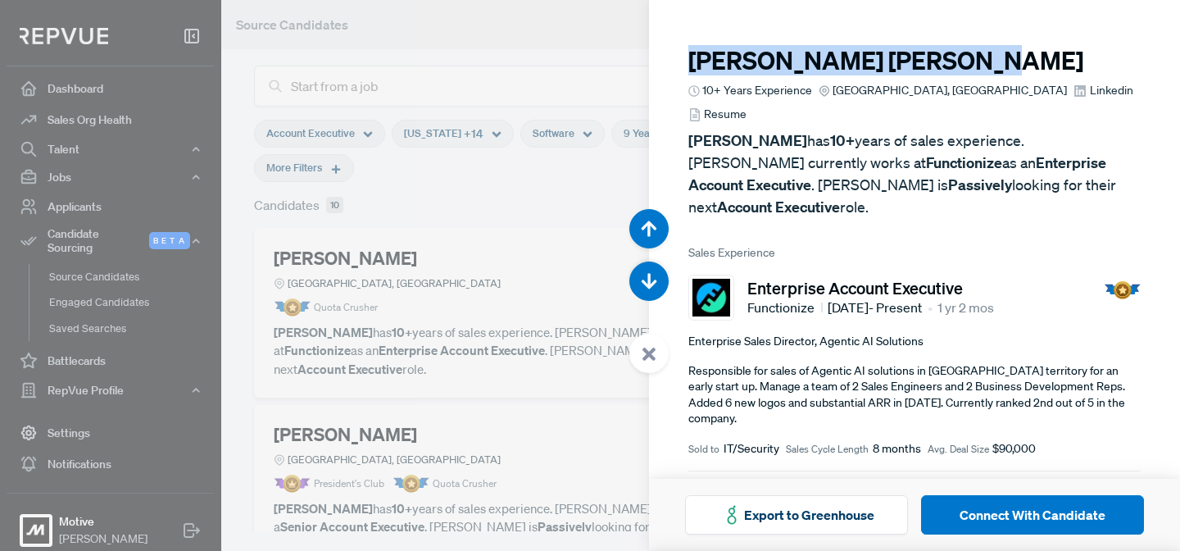
drag, startPoint x: 889, startPoint y: 61, endPoint x: 683, endPoint y: 45, distance: 207.2
copy h3 "[PERSON_NAME]"
click at [1090, 90] on span "Linkedin" at bounding box center [1111, 90] width 43 height 17
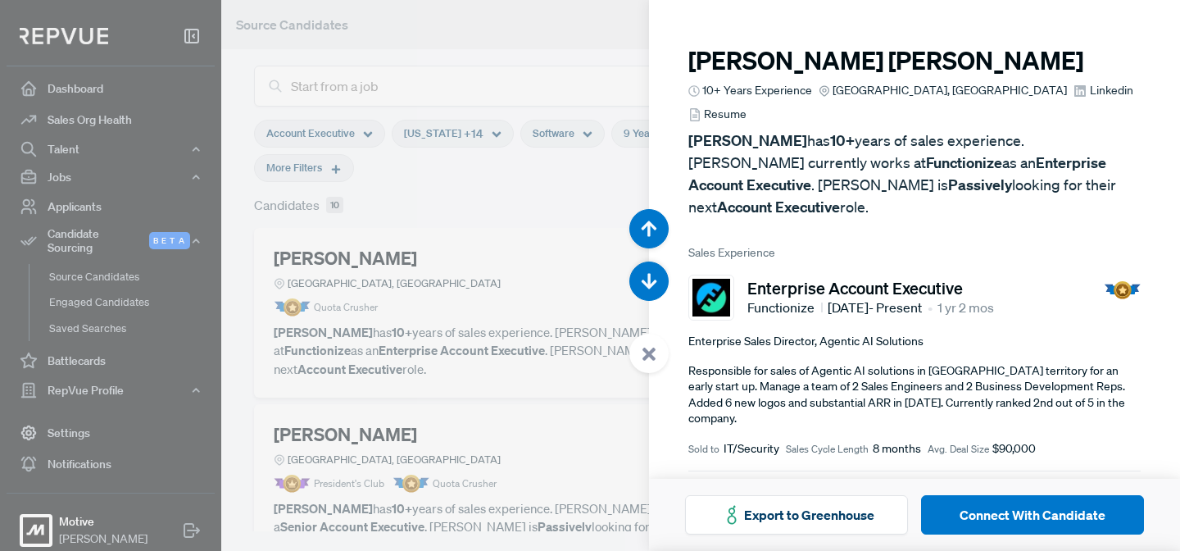
click at [494, 212] on div at bounding box center [590, 275] width 1180 height 551
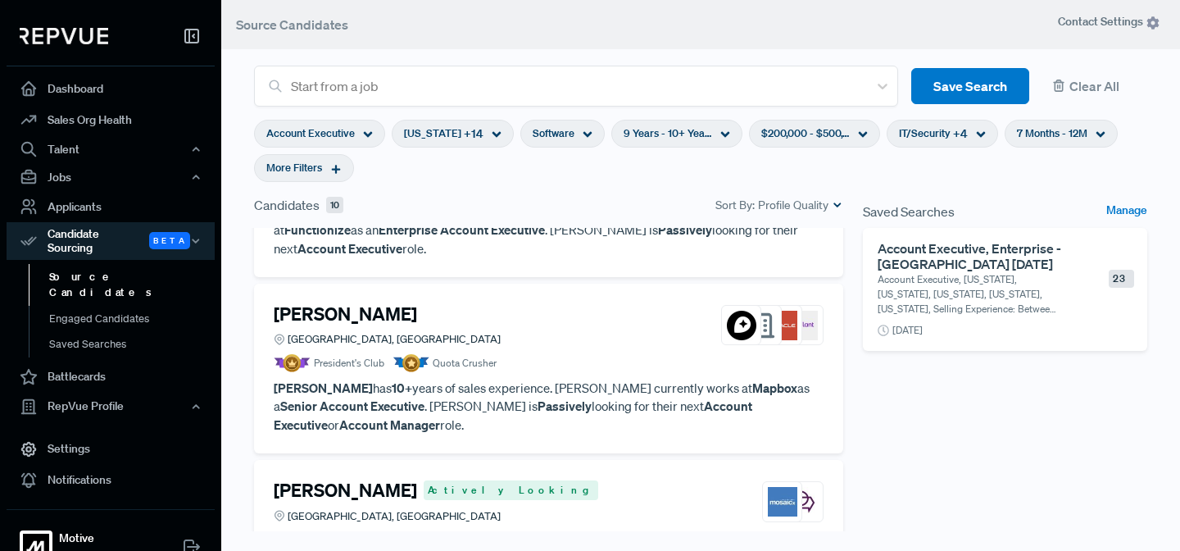
scroll to position [116, 0]
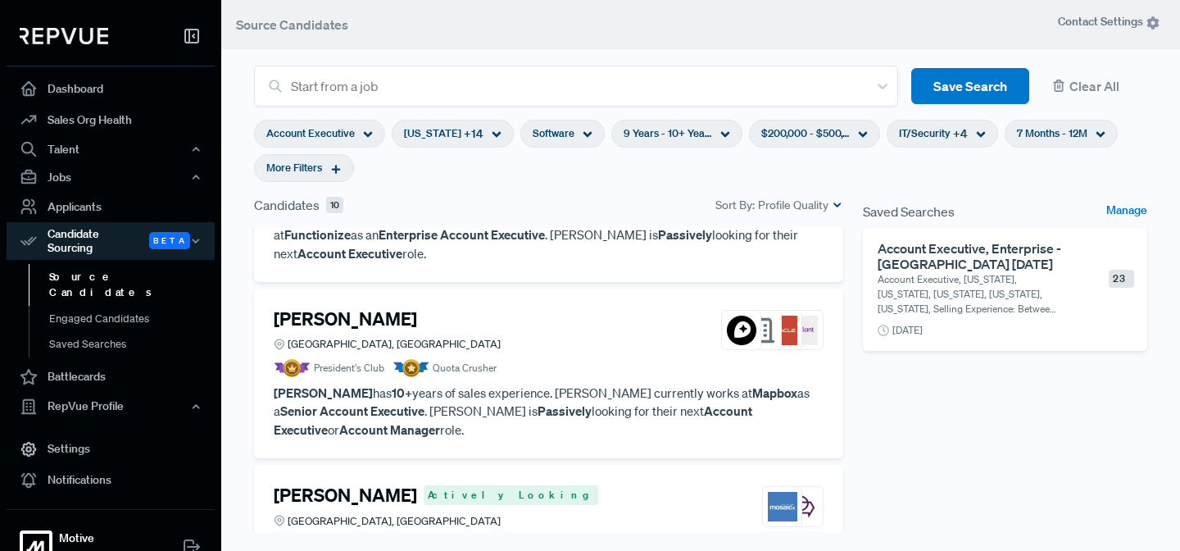
click at [626, 337] on article "[PERSON_NAME] Greater Denver Area, CO President's Club Quota Crusher" at bounding box center [549, 342] width 550 height 69
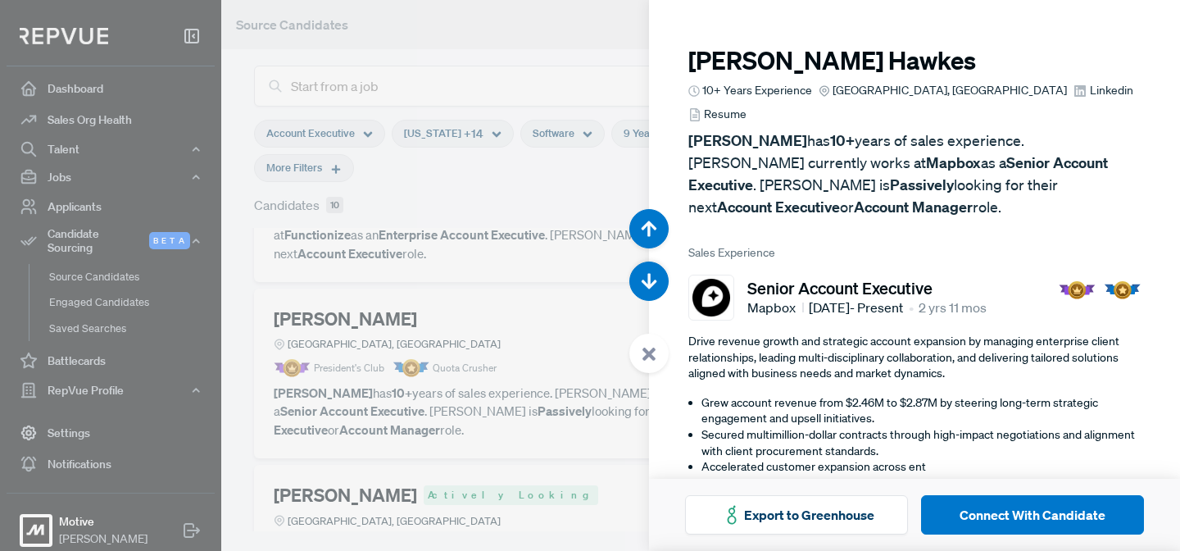
click at [1090, 85] on span "Linkedin" at bounding box center [1111, 90] width 43 height 17
click at [647, 354] on use at bounding box center [649, 353] width 13 height 13
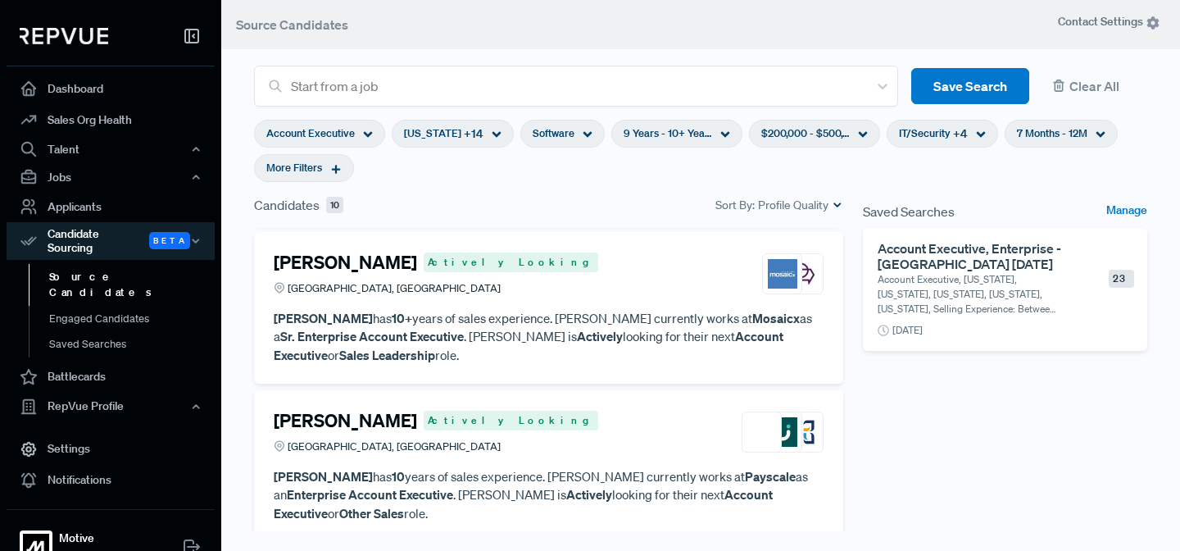
scroll to position [350, 0]
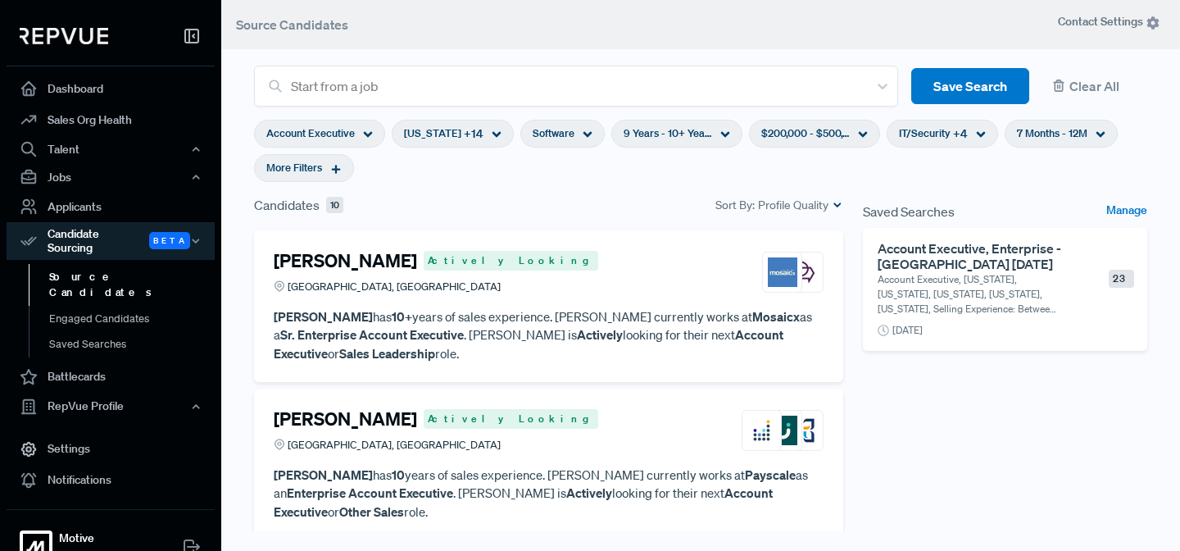
click at [575, 278] on article "[PERSON_NAME] Actively Looking [GEOGRAPHIC_DATA], [GEOGRAPHIC_DATA]" at bounding box center [549, 275] width 550 height 51
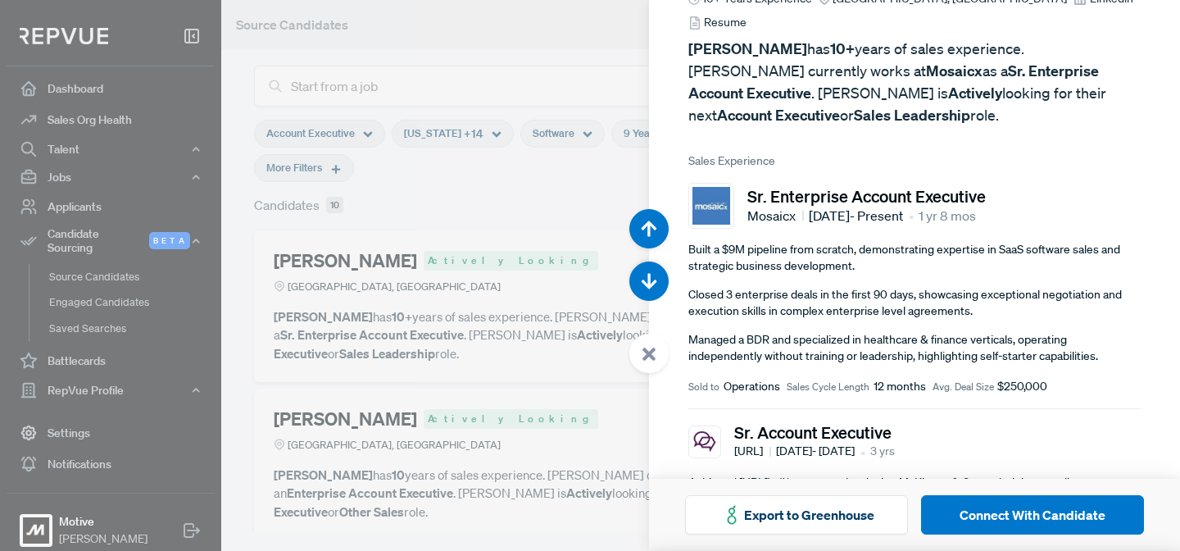
scroll to position [111, 0]
drag, startPoint x: 751, startPoint y: 188, endPoint x: 797, endPoint y: 197, distance: 46.6
click at [797, 207] on span "Mosaicx" at bounding box center [775, 217] width 57 height 20
copy span "Mosaicx"
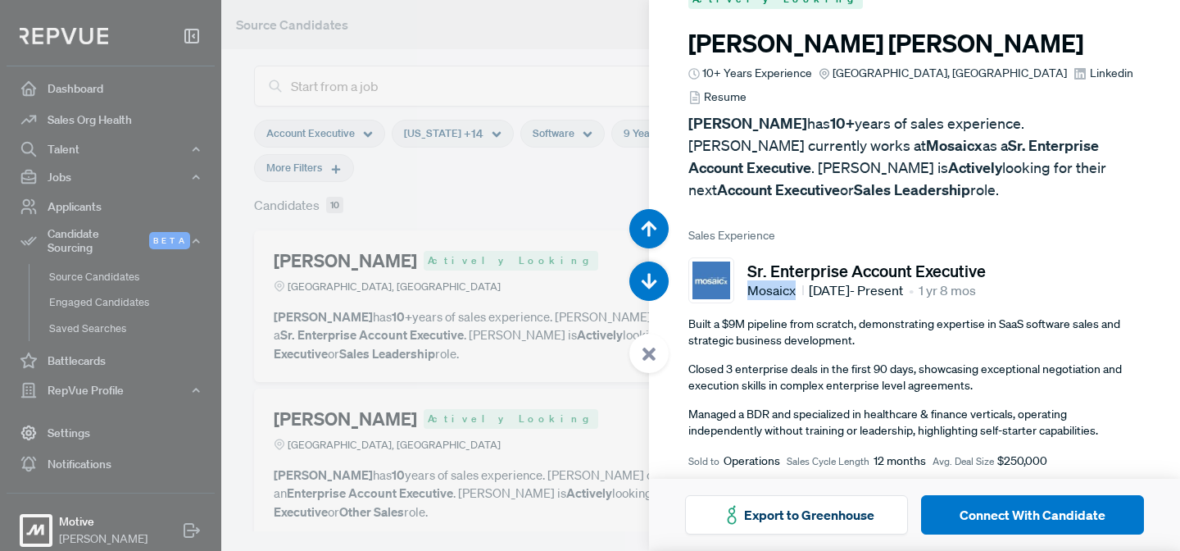
scroll to position [0, 0]
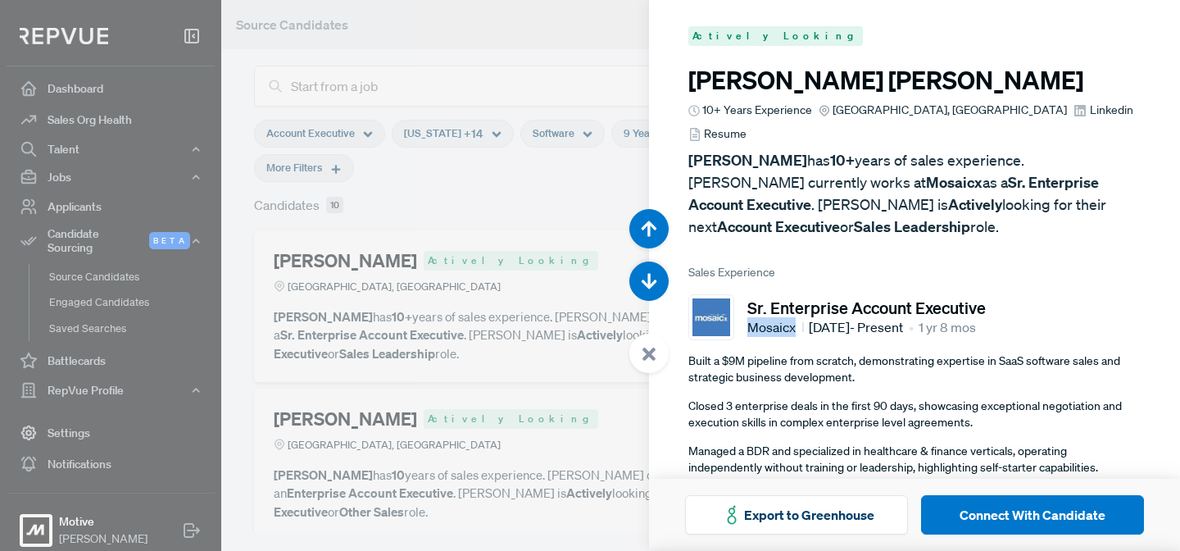
click at [1090, 116] on span "Linkedin" at bounding box center [1111, 110] width 43 height 17
click at [653, 284] on use "button" at bounding box center [650, 282] width 16 height 16
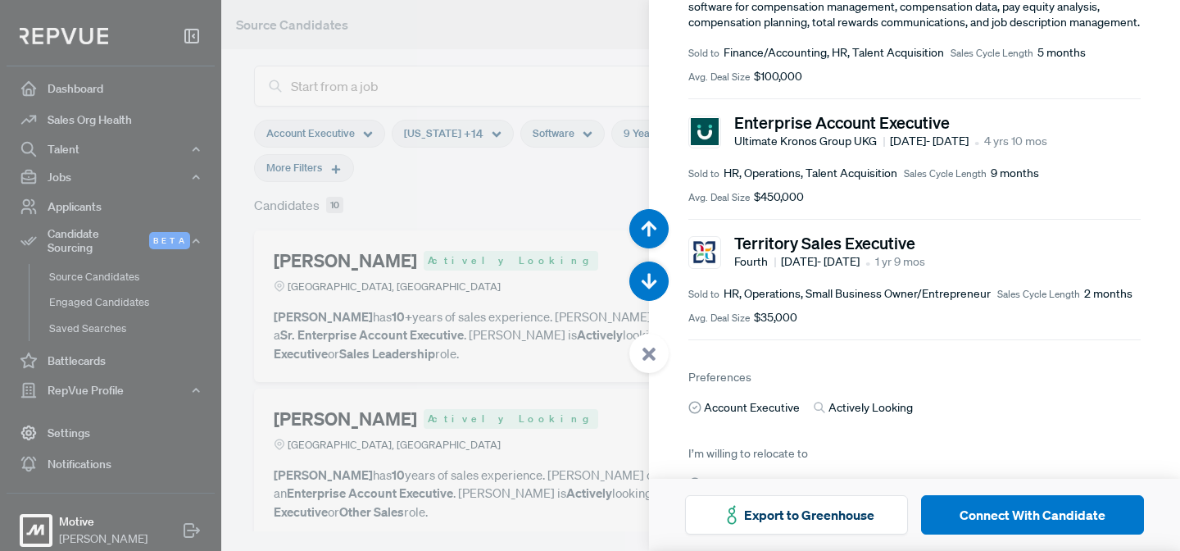
scroll to position [375, 0]
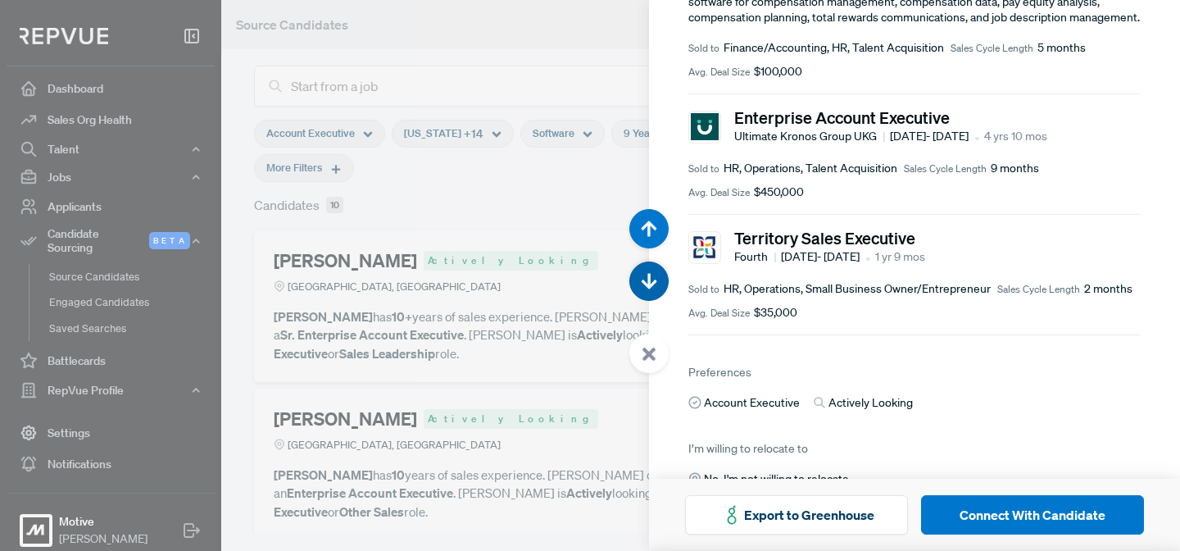
click at [643, 285] on icon "button" at bounding box center [649, 282] width 16 height 16
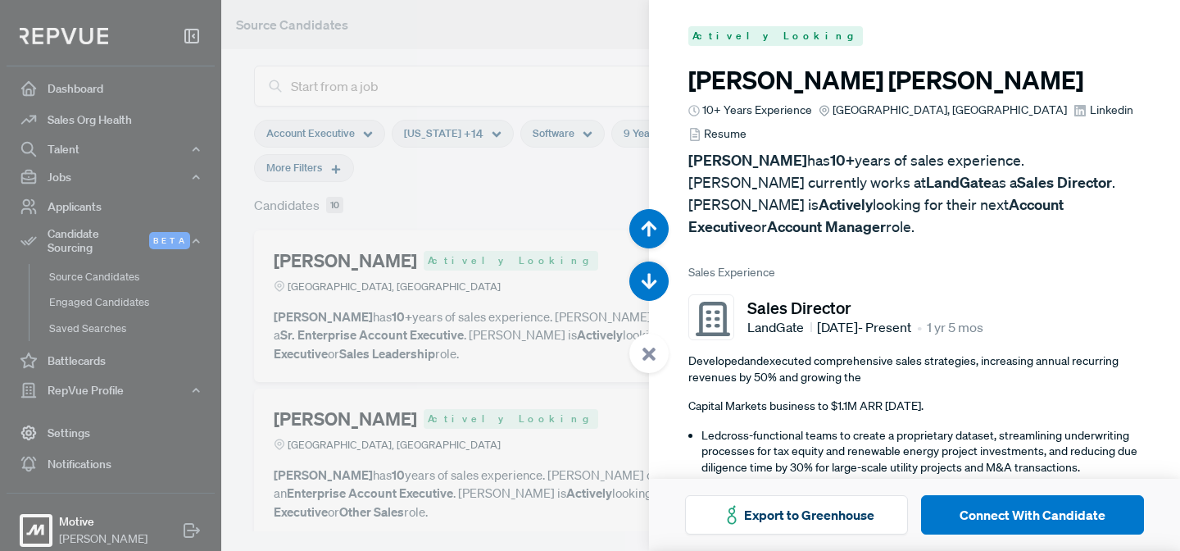
click at [1090, 110] on span "Linkedin" at bounding box center [1111, 110] width 43 height 17
click at [648, 293] on button "button" at bounding box center [648, 280] width 39 height 39
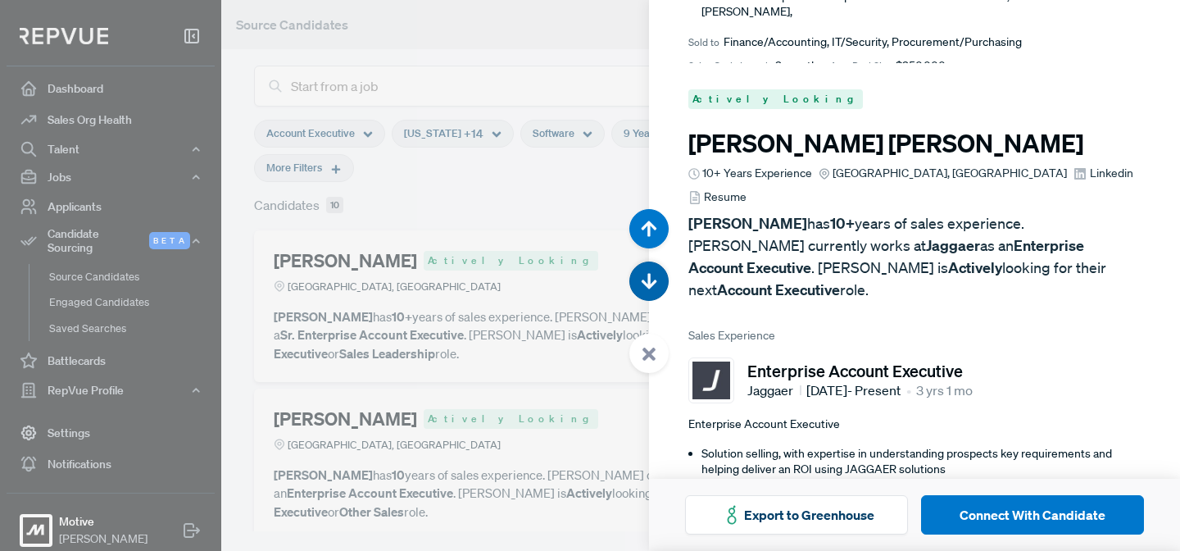
scroll to position [2754, 0]
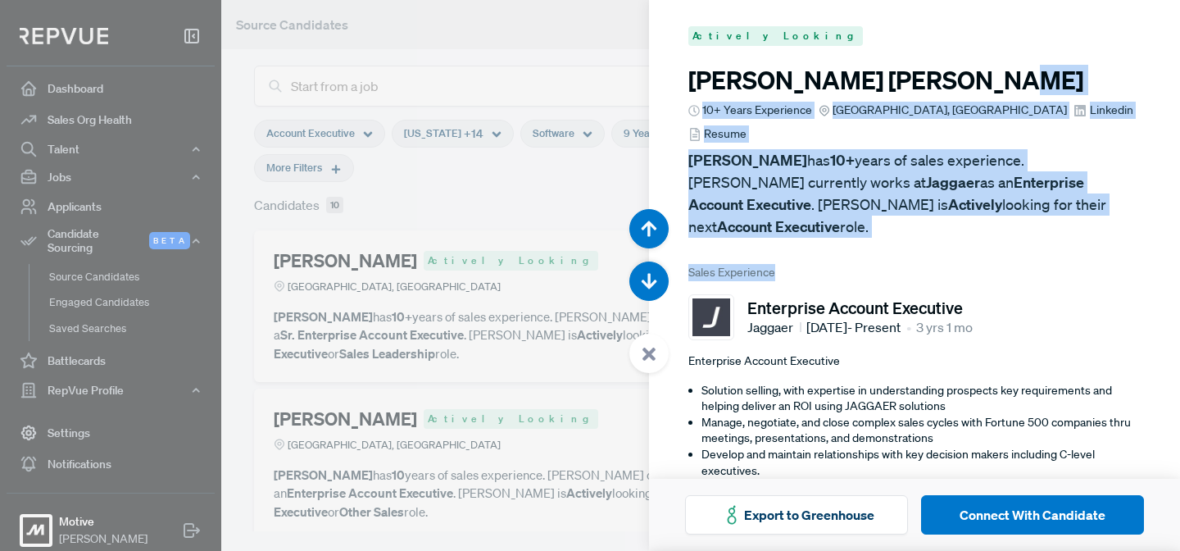
drag, startPoint x: 909, startPoint y: 75, endPoint x: 964, endPoint y: 220, distance: 155.1
click at [954, 229] on article "Actively Looking [PERSON_NAME] 10+ Years Experience [GEOGRAPHIC_DATA], [GEOGRAP…" at bounding box center [914, 518] width 531 height 1037
click at [977, 264] on span "Sales Experience" at bounding box center [914, 272] width 452 height 17
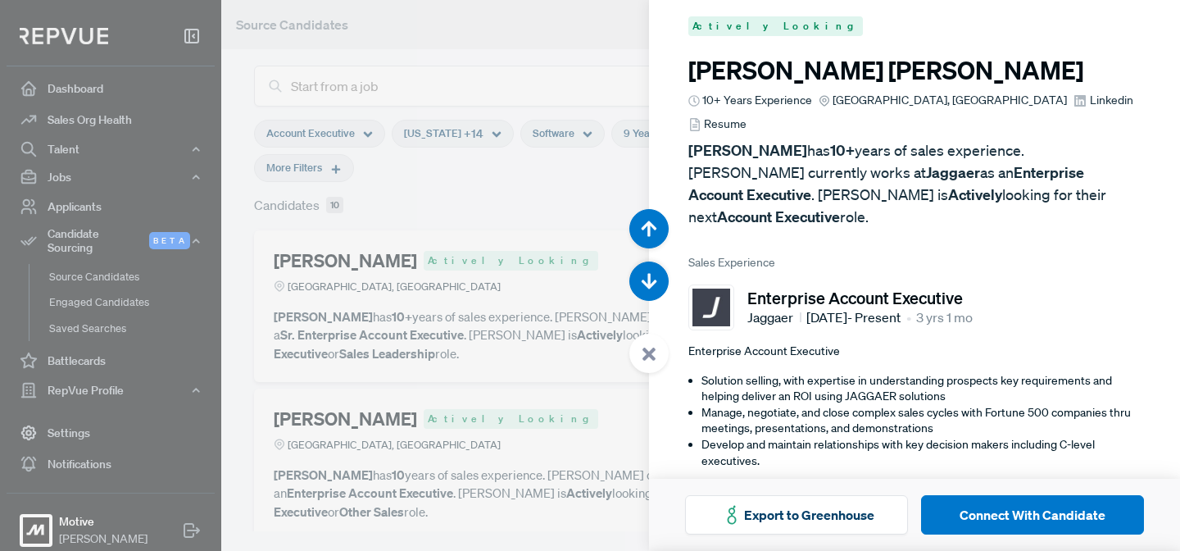
scroll to position [0, 0]
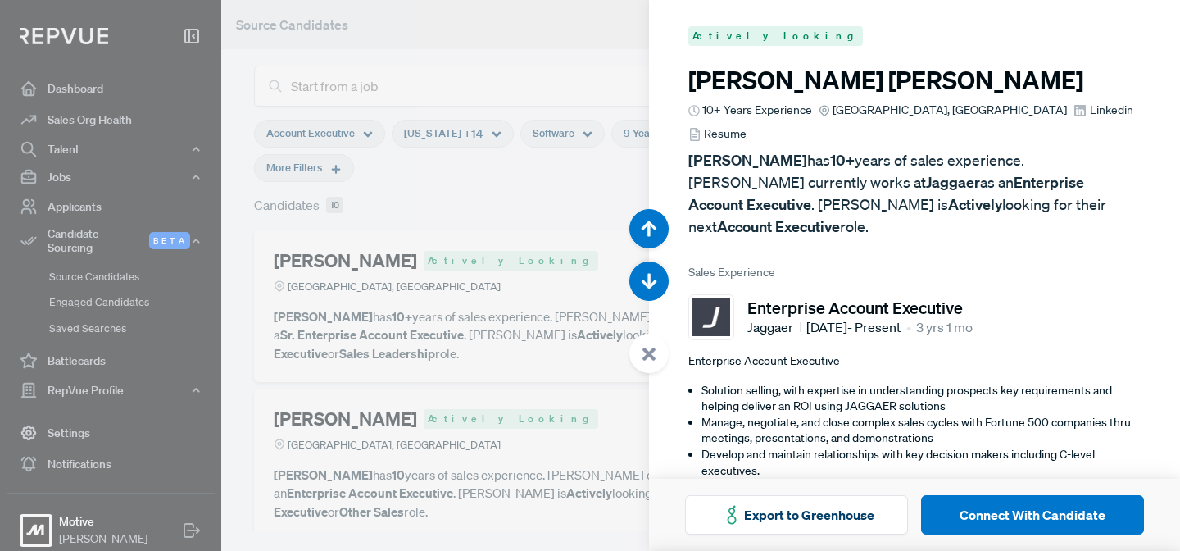
click at [1090, 111] on span "Linkedin" at bounding box center [1111, 110] width 43 height 17
click at [644, 282] on use "button" at bounding box center [650, 282] width 16 height 16
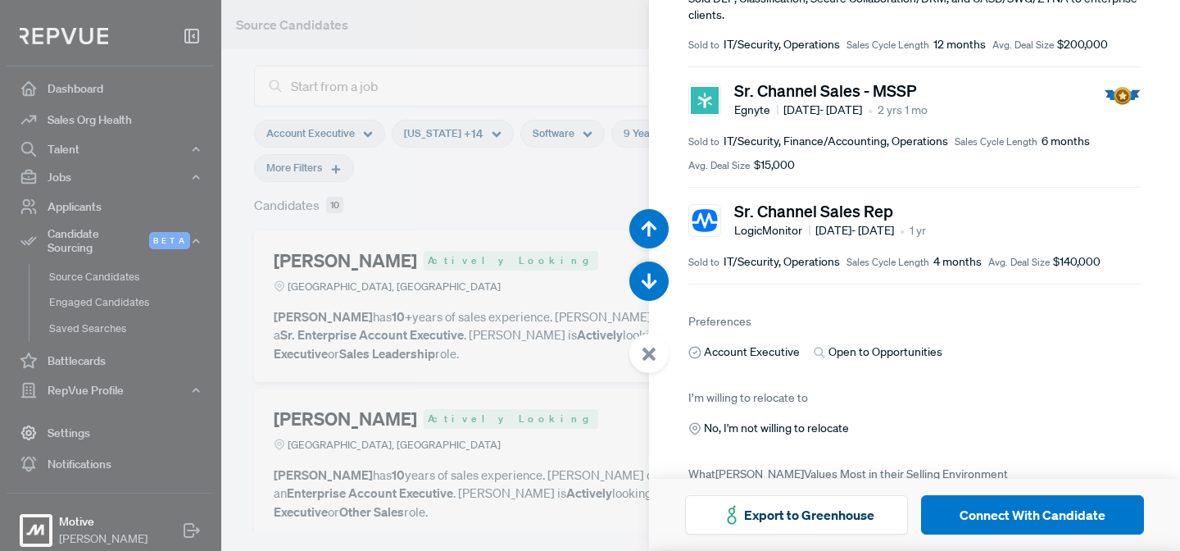
scroll to position [410, 0]
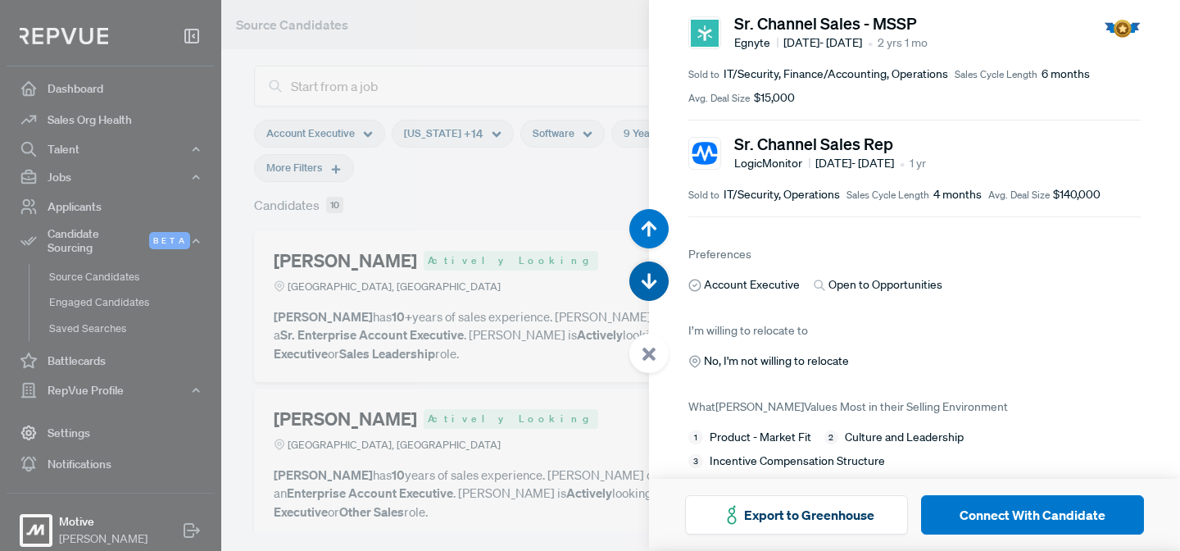
click at [647, 287] on icon "button" at bounding box center [649, 282] width 16 height 16
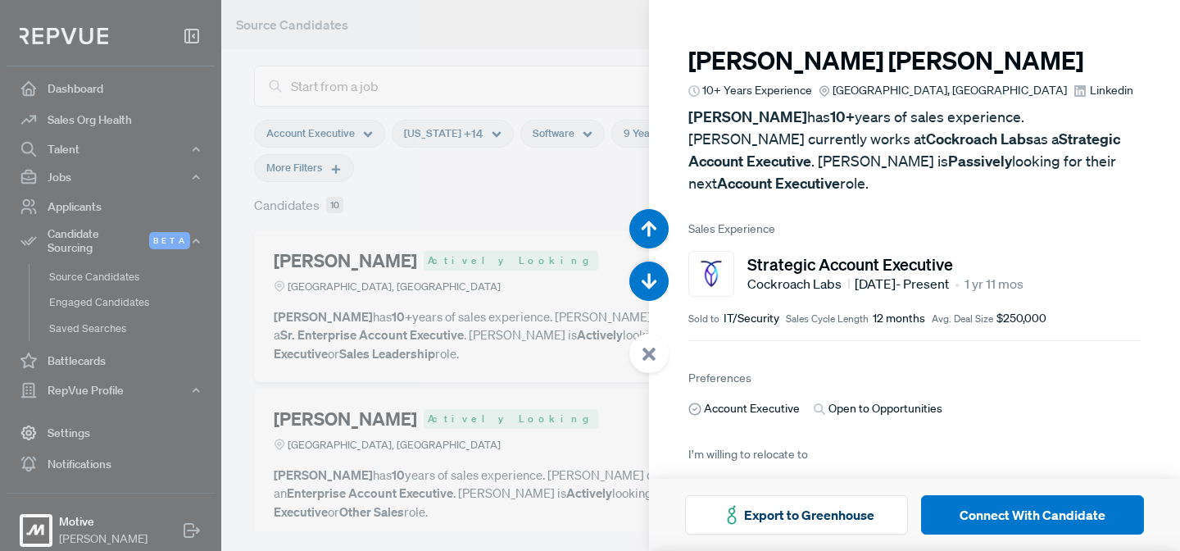
click at [1090, 93] on span "Linkedin" at bounding box center [1111, 90] width 43 height 17
click at [652, 281] on icon "button" at bounding box center [649, 282] width 16 height 16
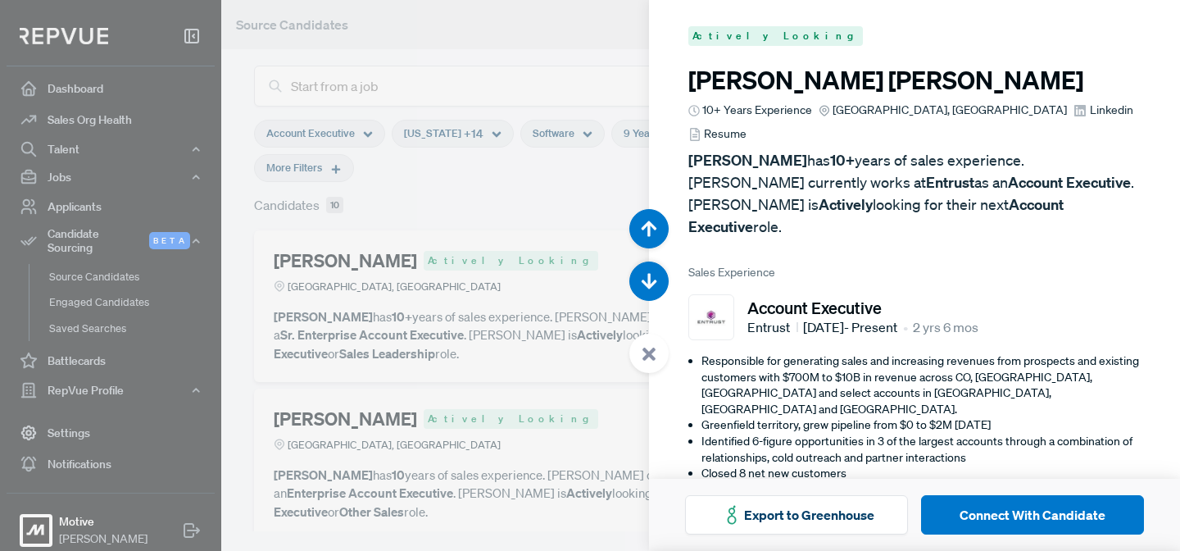
click at [747, 125] on span "Resume" at bounding box center [725, 133] width 43 height 17
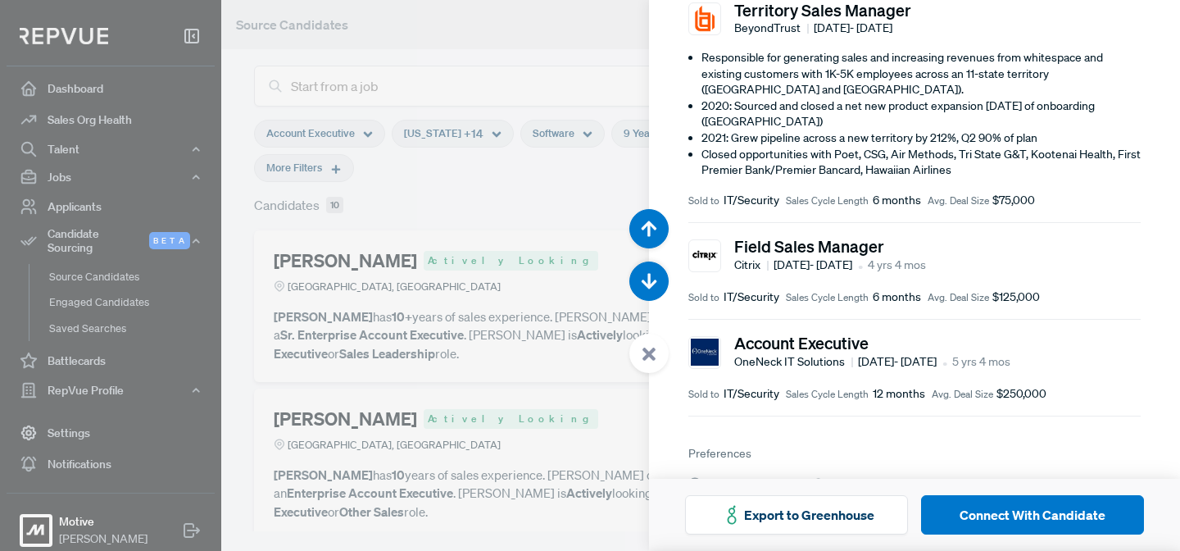
scroll to position [806, 0]
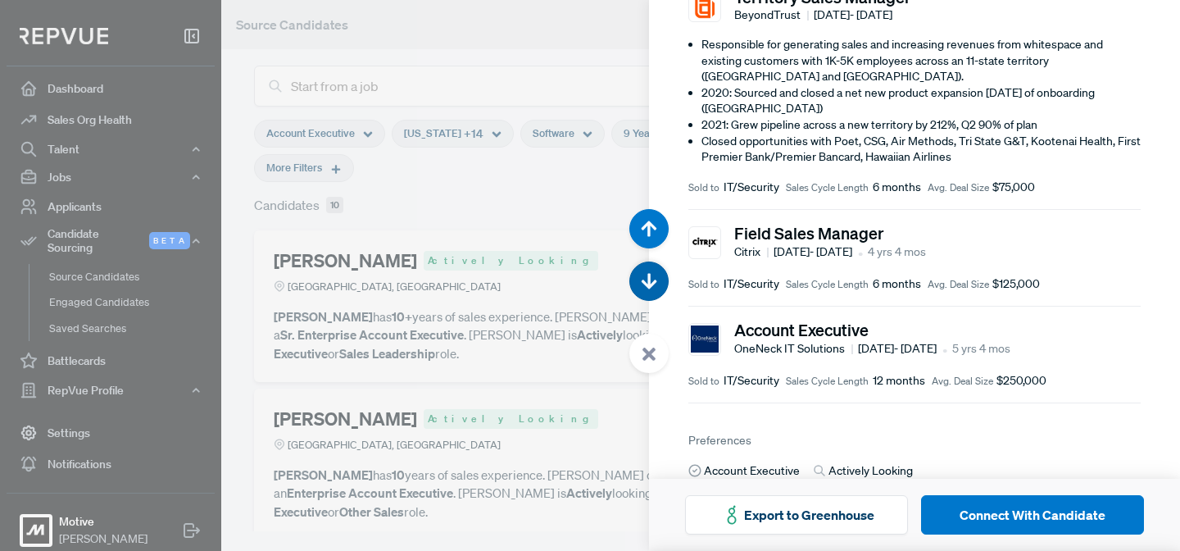
click at [652, 282] on icon "button" at bounding box center [649, 282] width 16 height 16
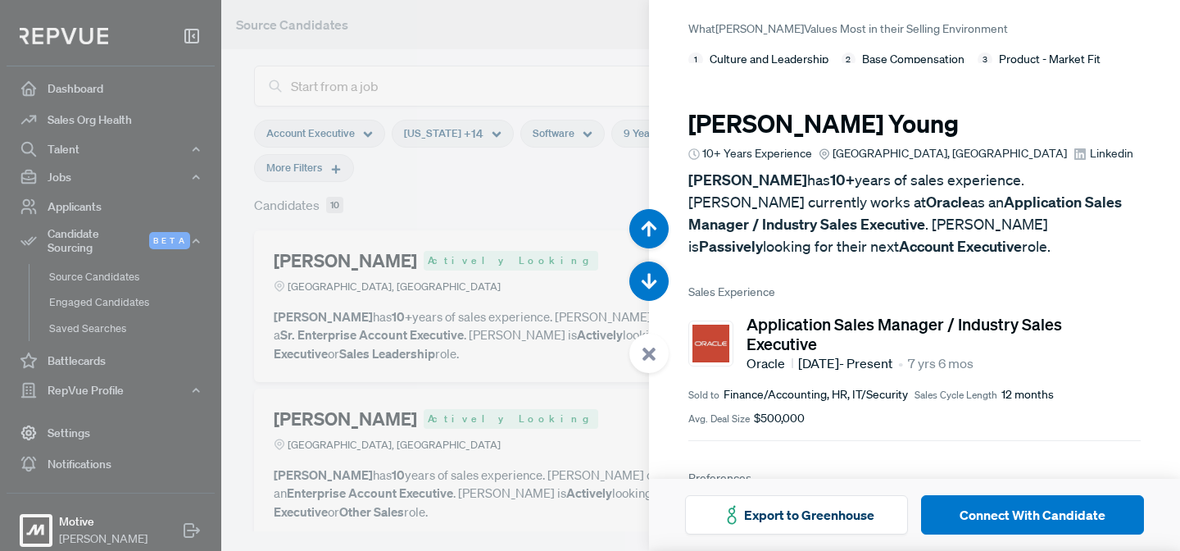
scroll to position [4957, 0]
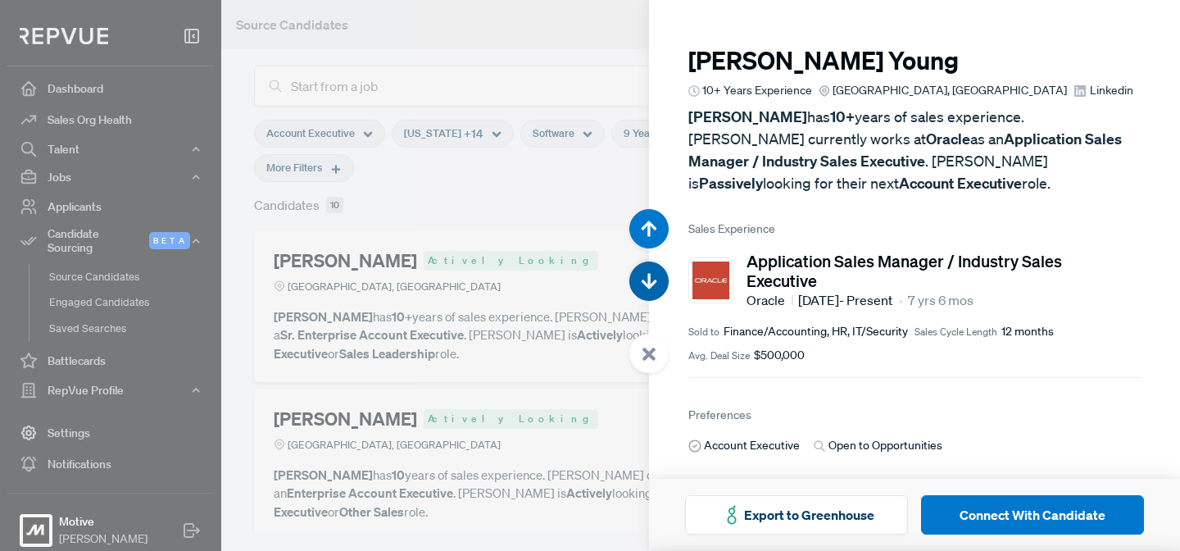
click at [647, 284] on use "button" at bounding box center [650, 282] width 16 height 16
click at [647, 286] on use "button" at bounding box center [650, 282] width 16 height 16
click at [651, 351] on use at bounding box center [649, 353] width 13 height 13
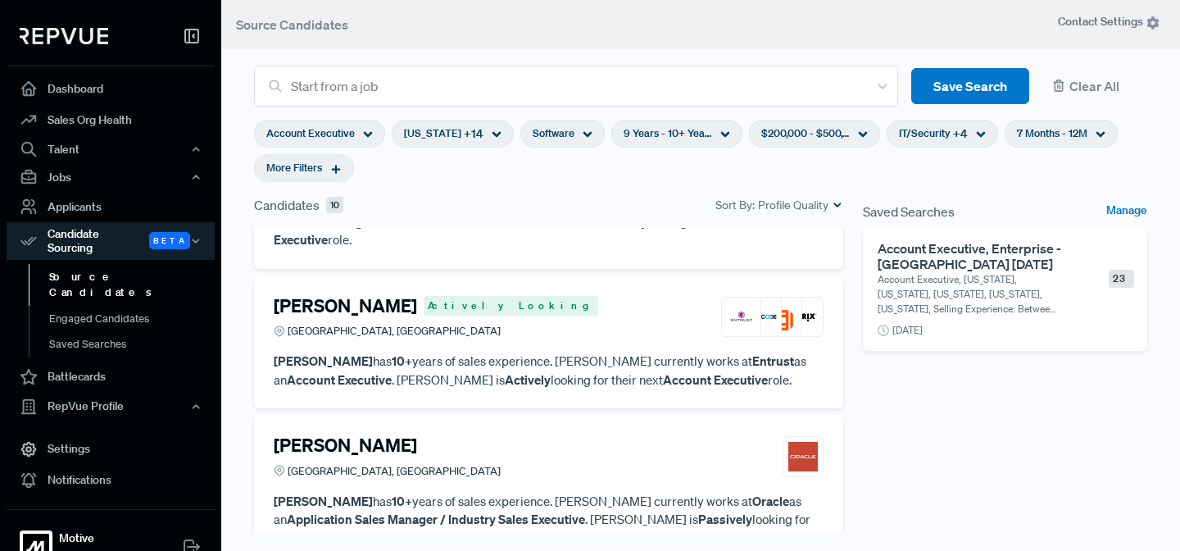
scroll to position [1289, 0]
